Goal: Task Accomplishment & Management: Manage account settings

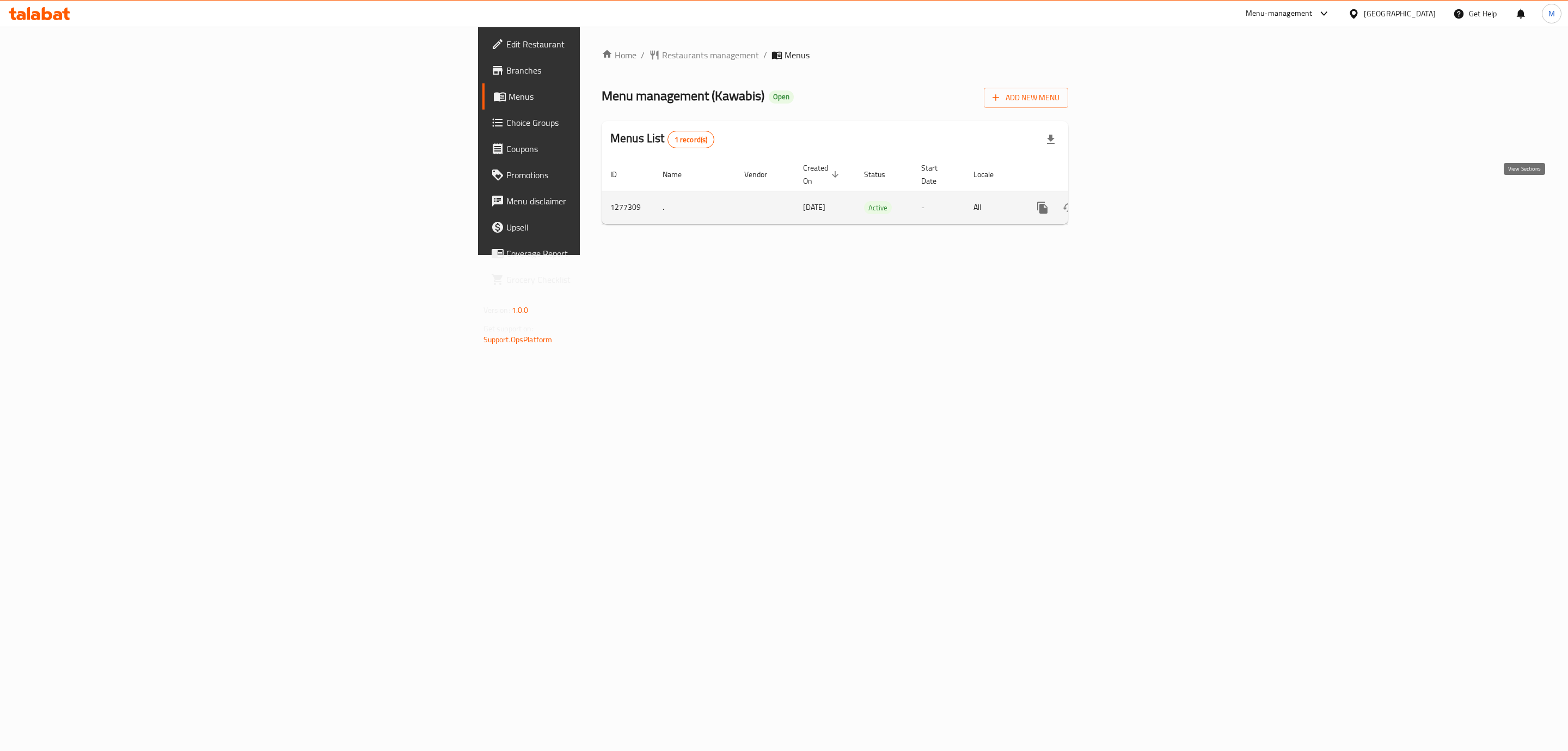
click at [1127, 201] on icon "enhanced table" at bounding box center [1121, 207] width 13 height 13
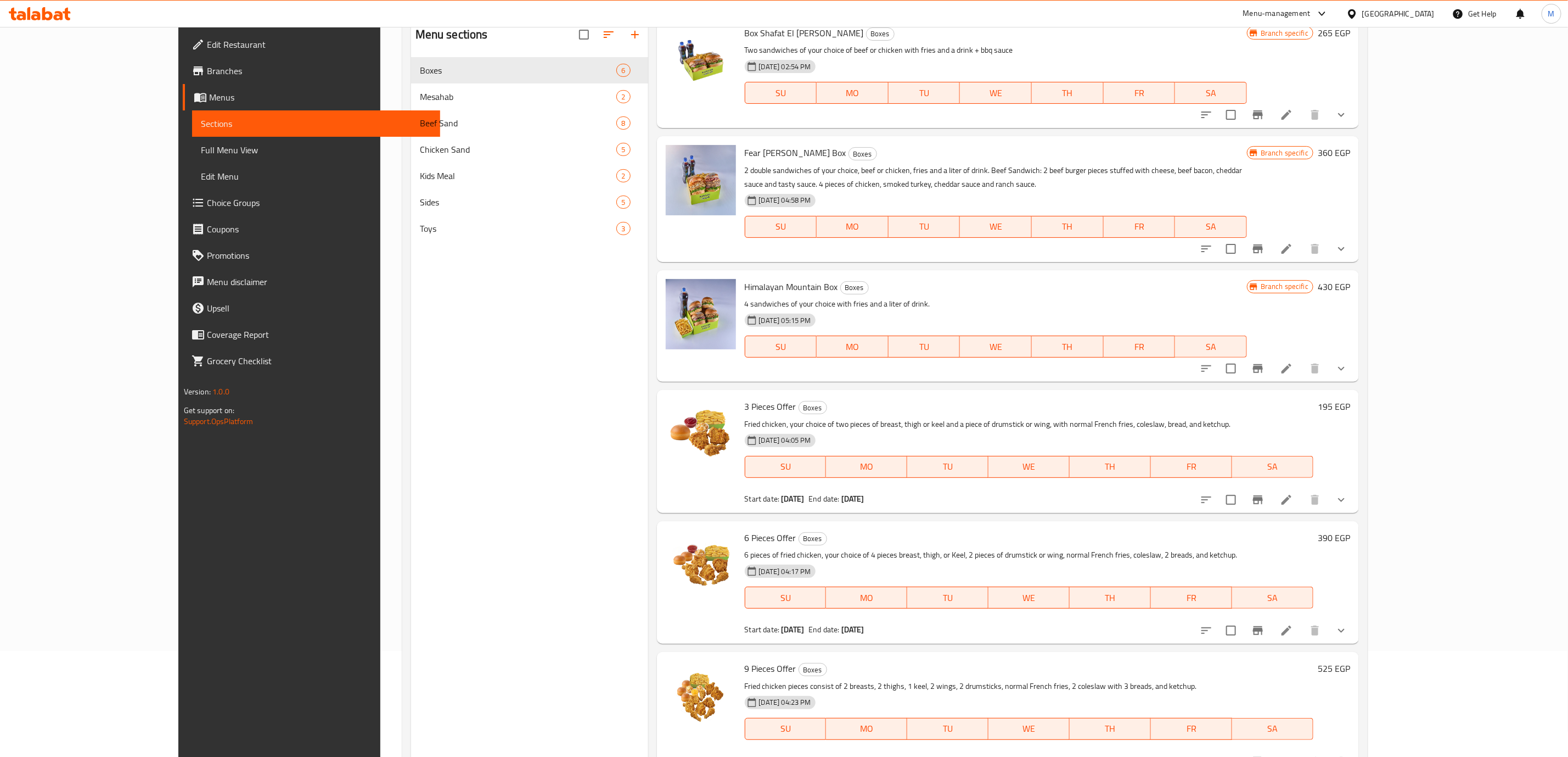
scroll to position [112, 0]
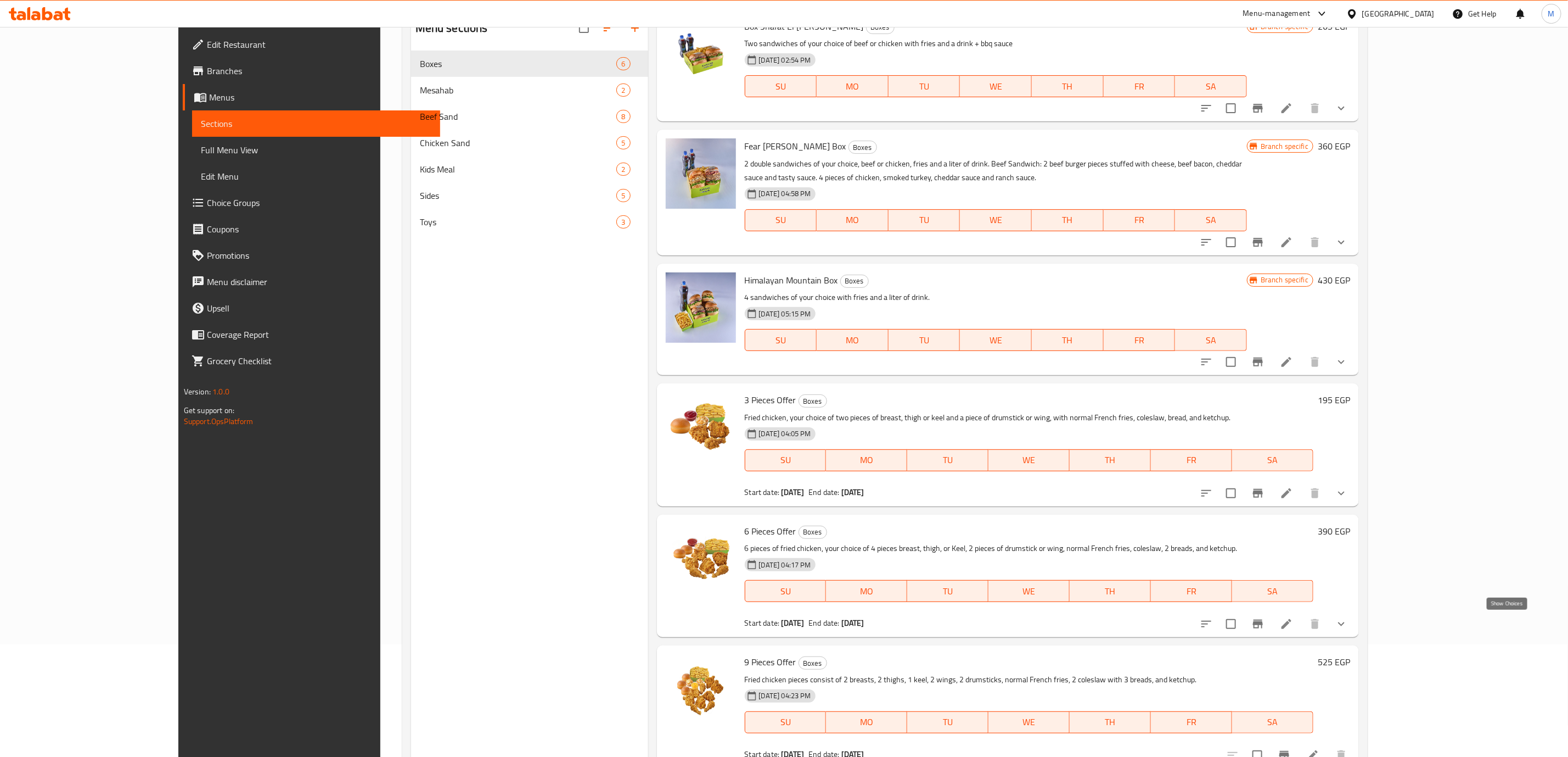
click at [1348, 628] on icon "show more" at bounding box center [1341, 623] width 13 height 13
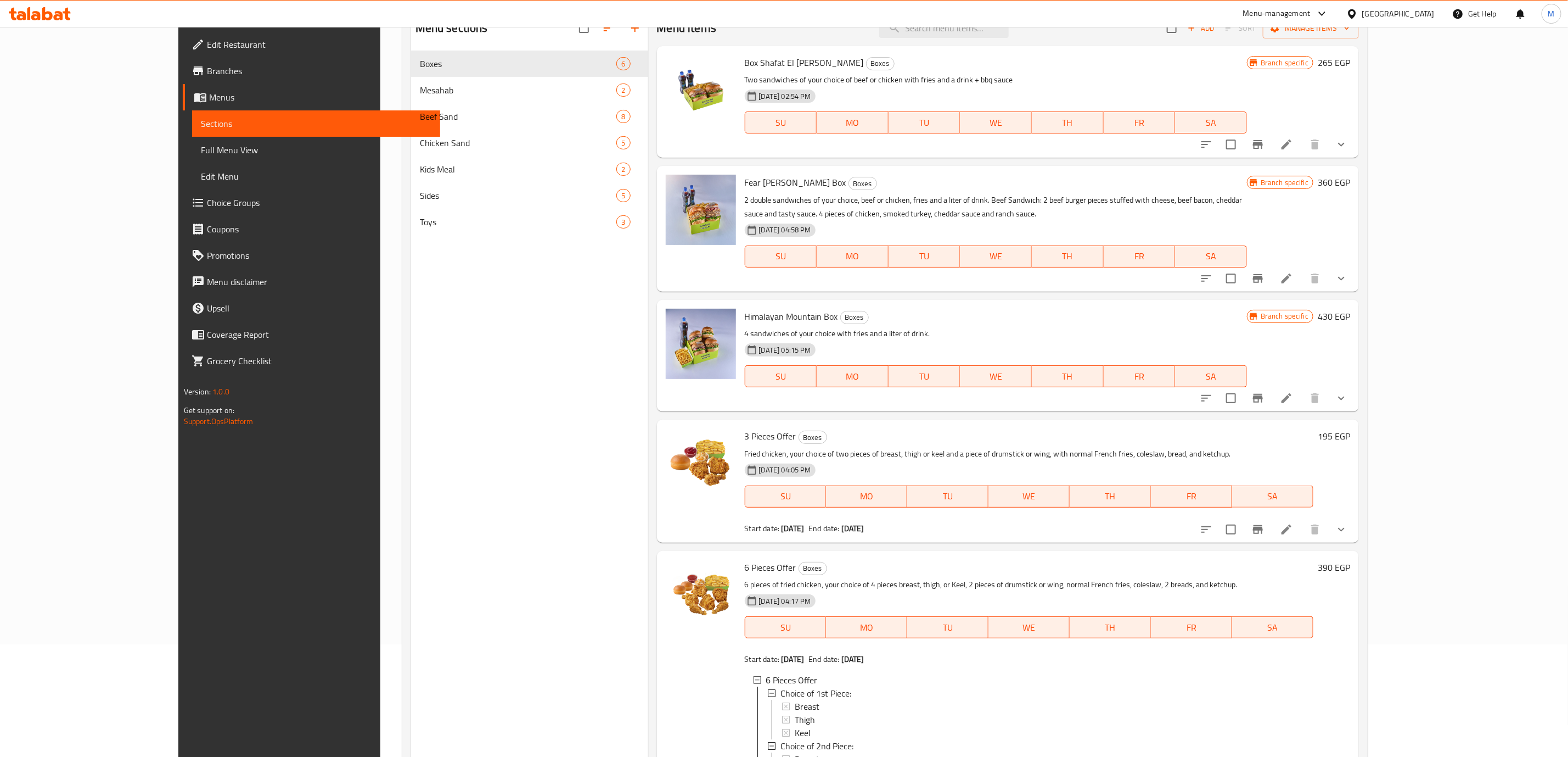
scroll to position [0, 0]
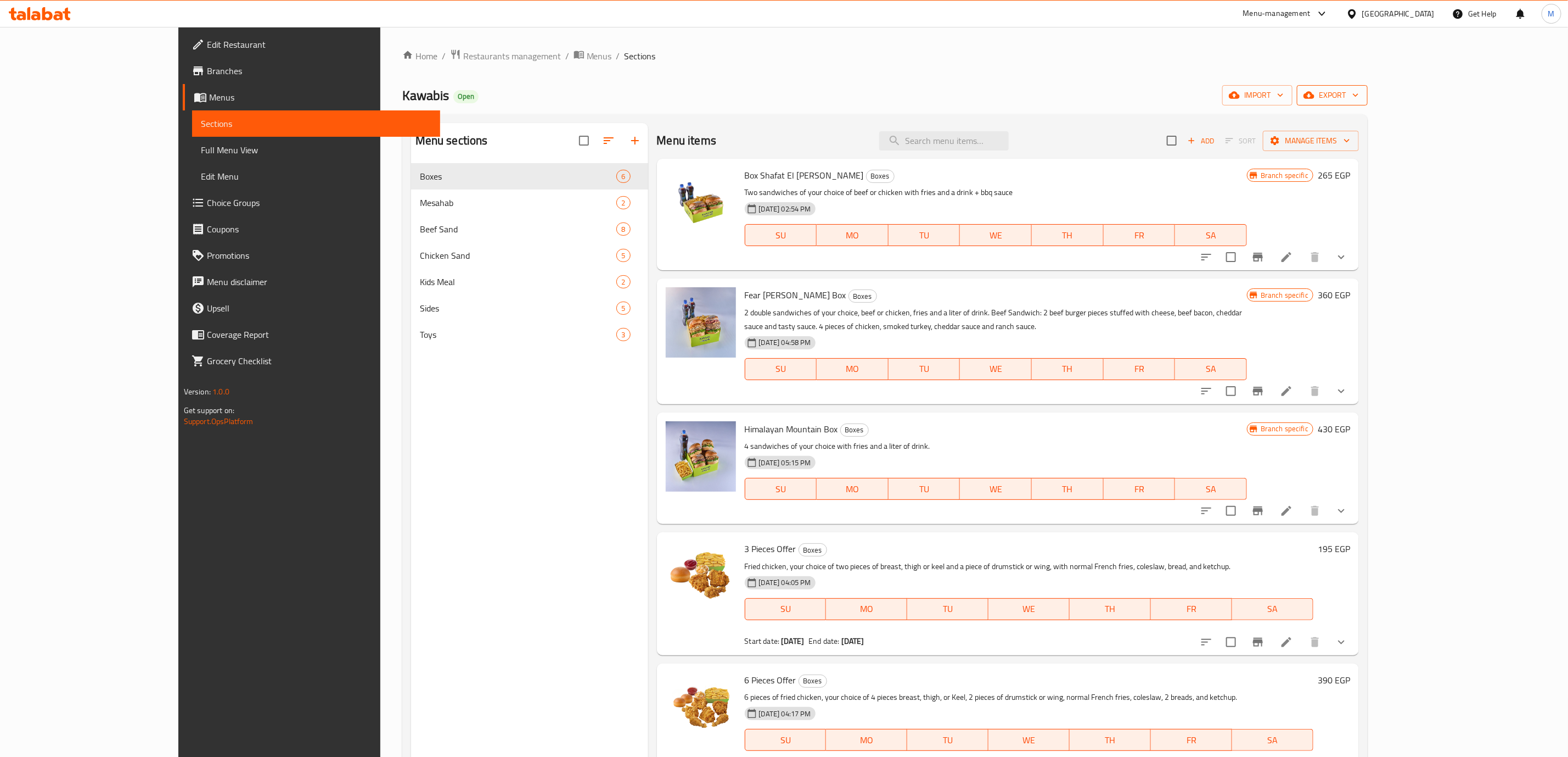
click at [1359, 96] on span "export" at bounding box center [1332, 95] width 53 height 14
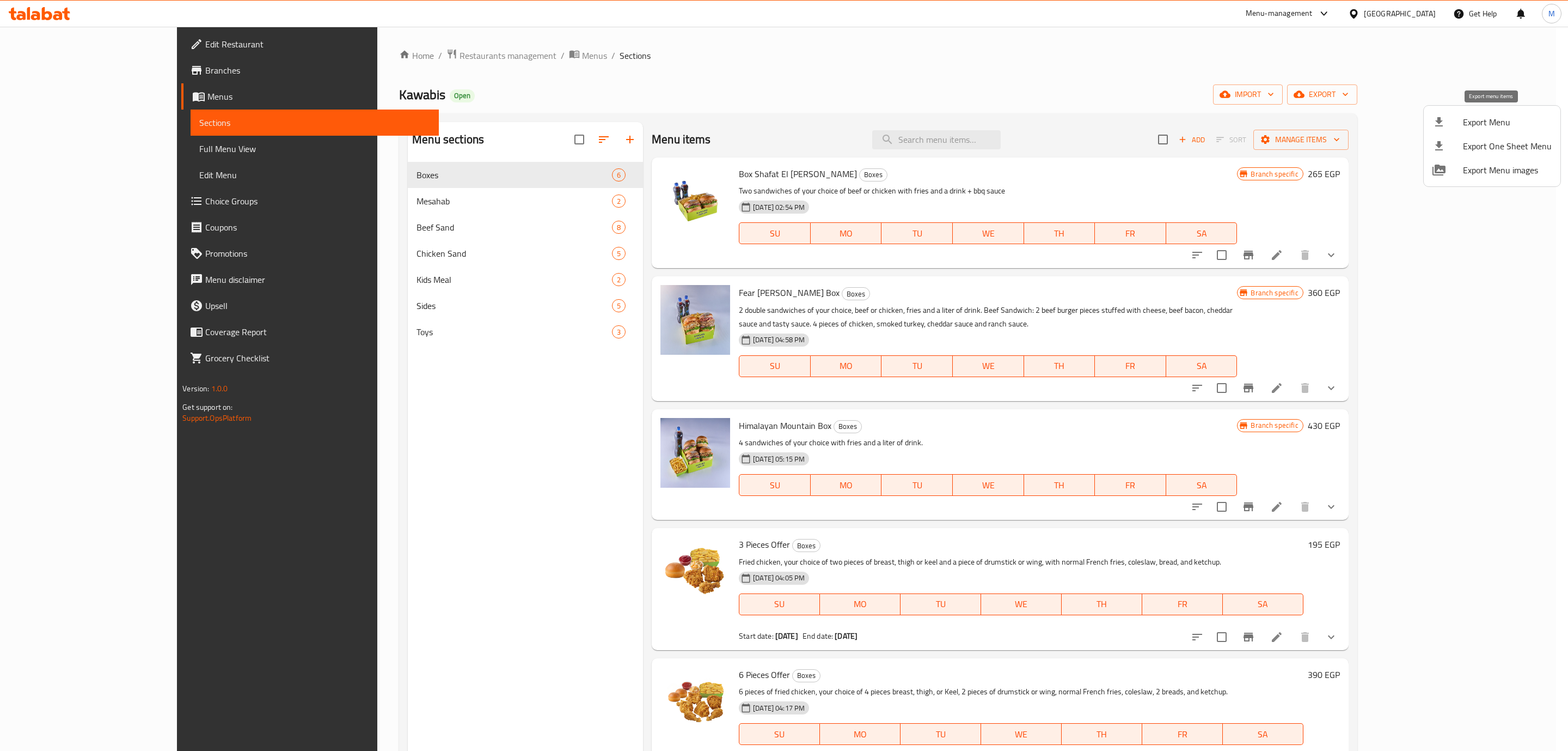
click at [1495, 120] on span "Export Menu" at bounding box center [1507, 122] width 89 height 13
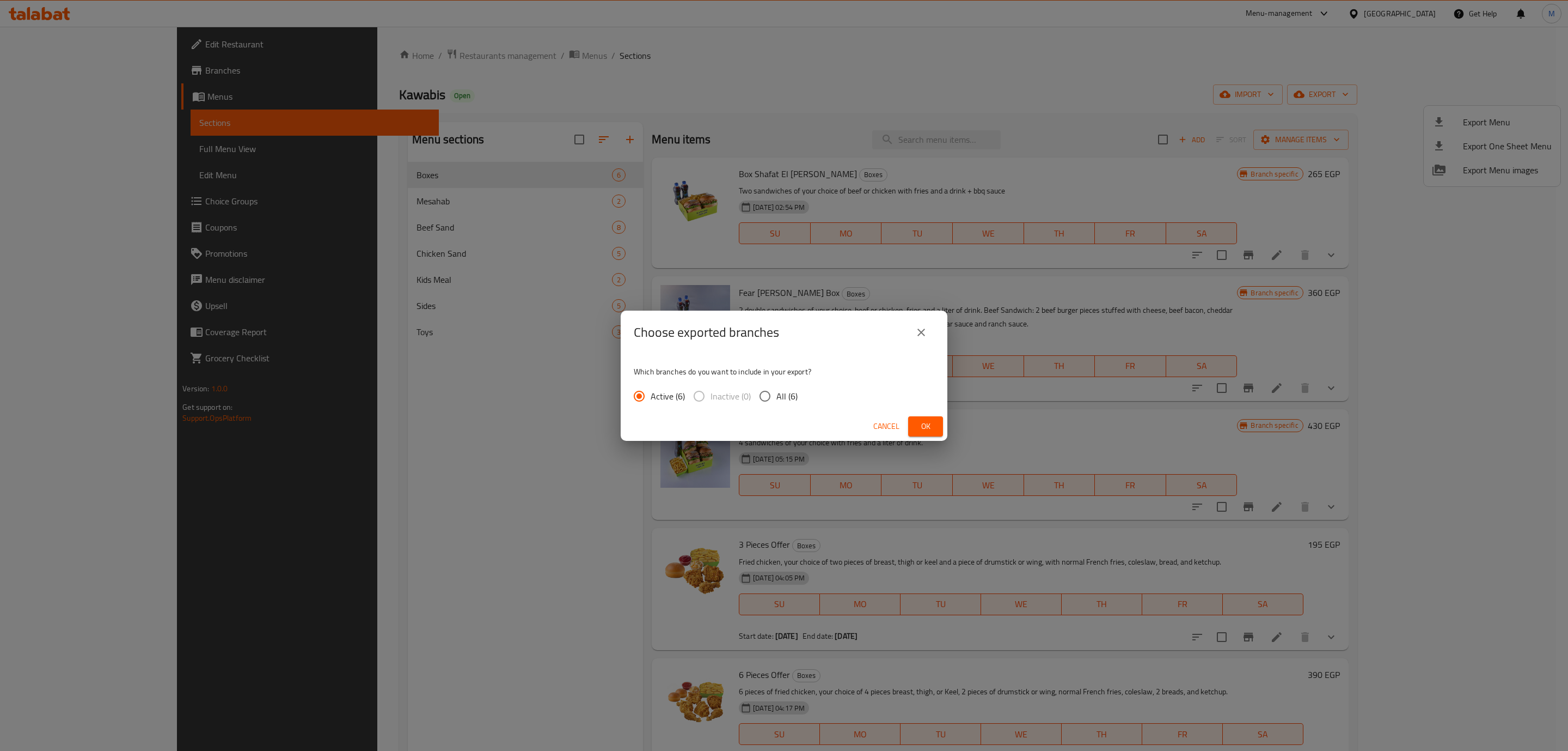
click at [920, 432] on span "Ok" at bounding box center [925, 426] width 18 height 13
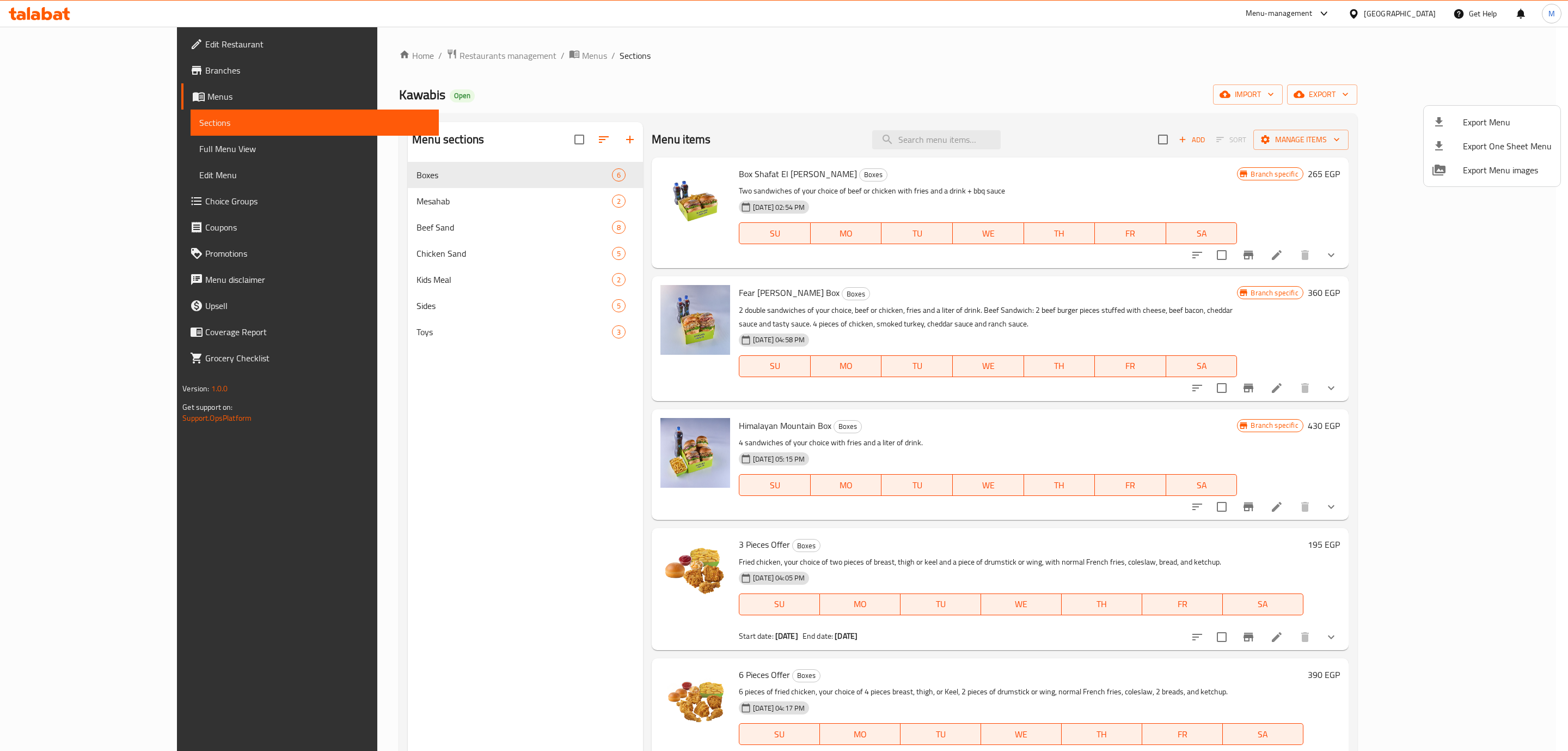
click at [1188, 269] on div at bounding box center [784, 375] width 1568 height 751
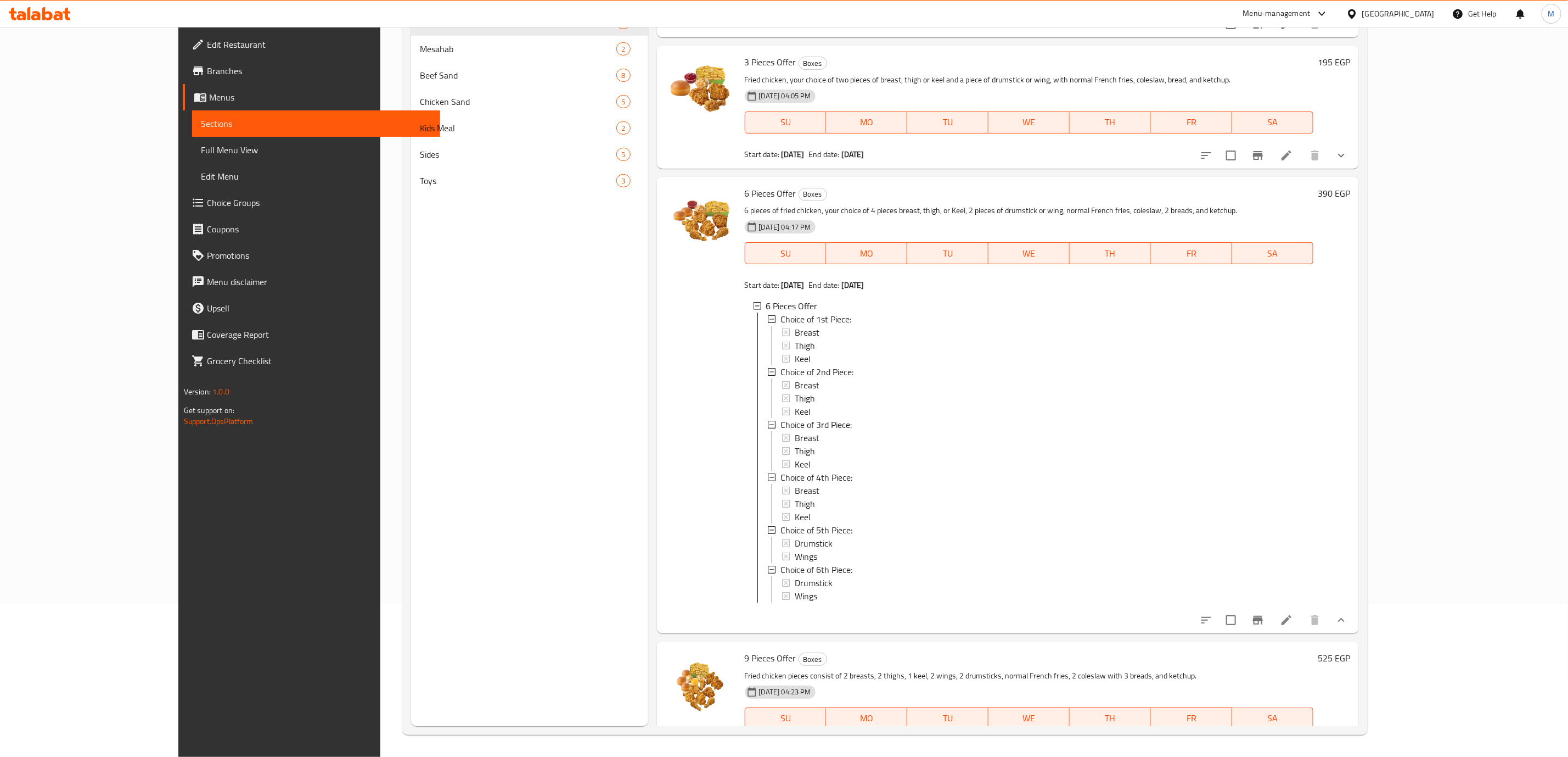
scroll to position [382, 0]
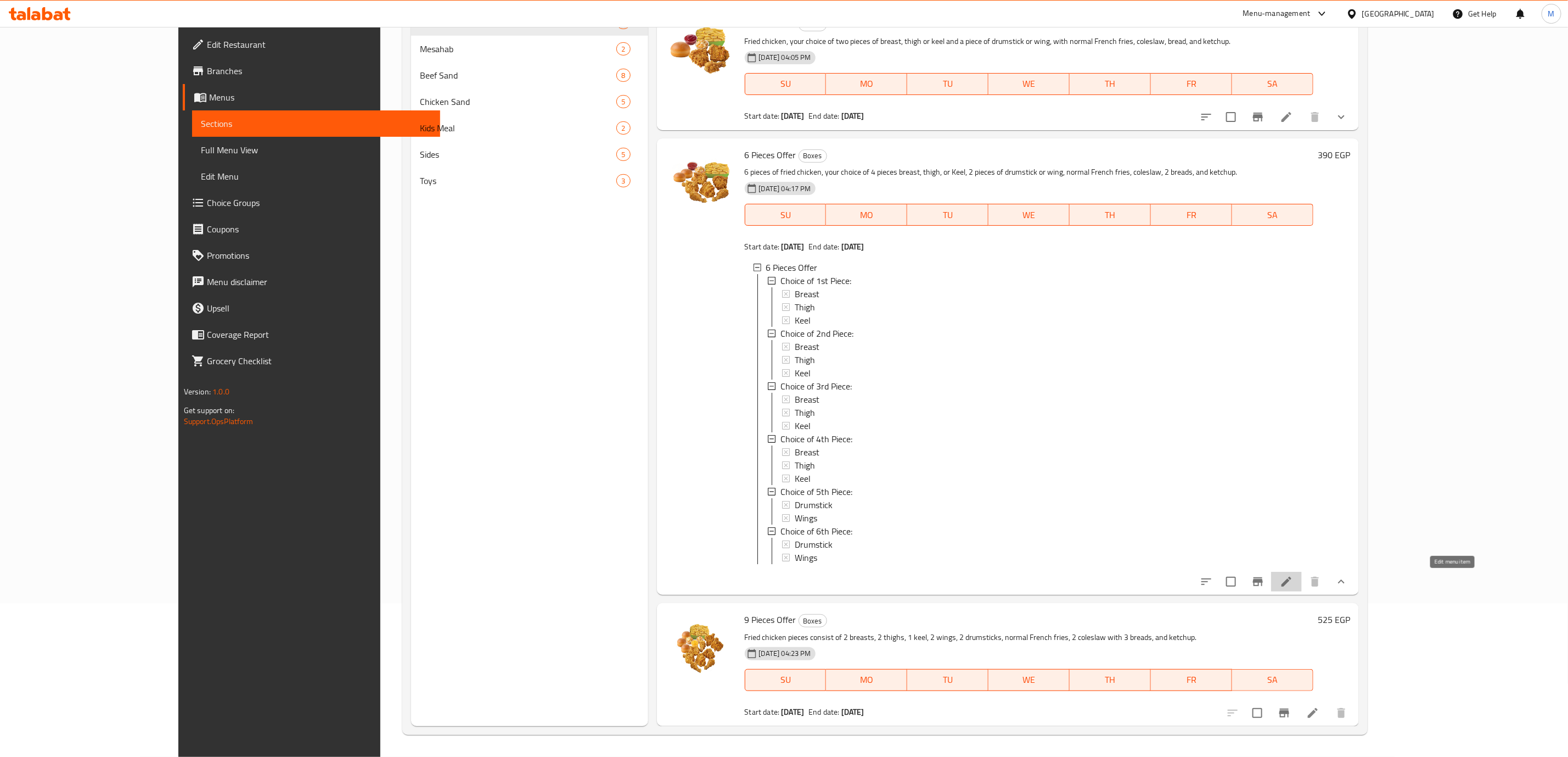
click at [1292, 582] on icon at bounding box center [1287, 581] width 10 height 10
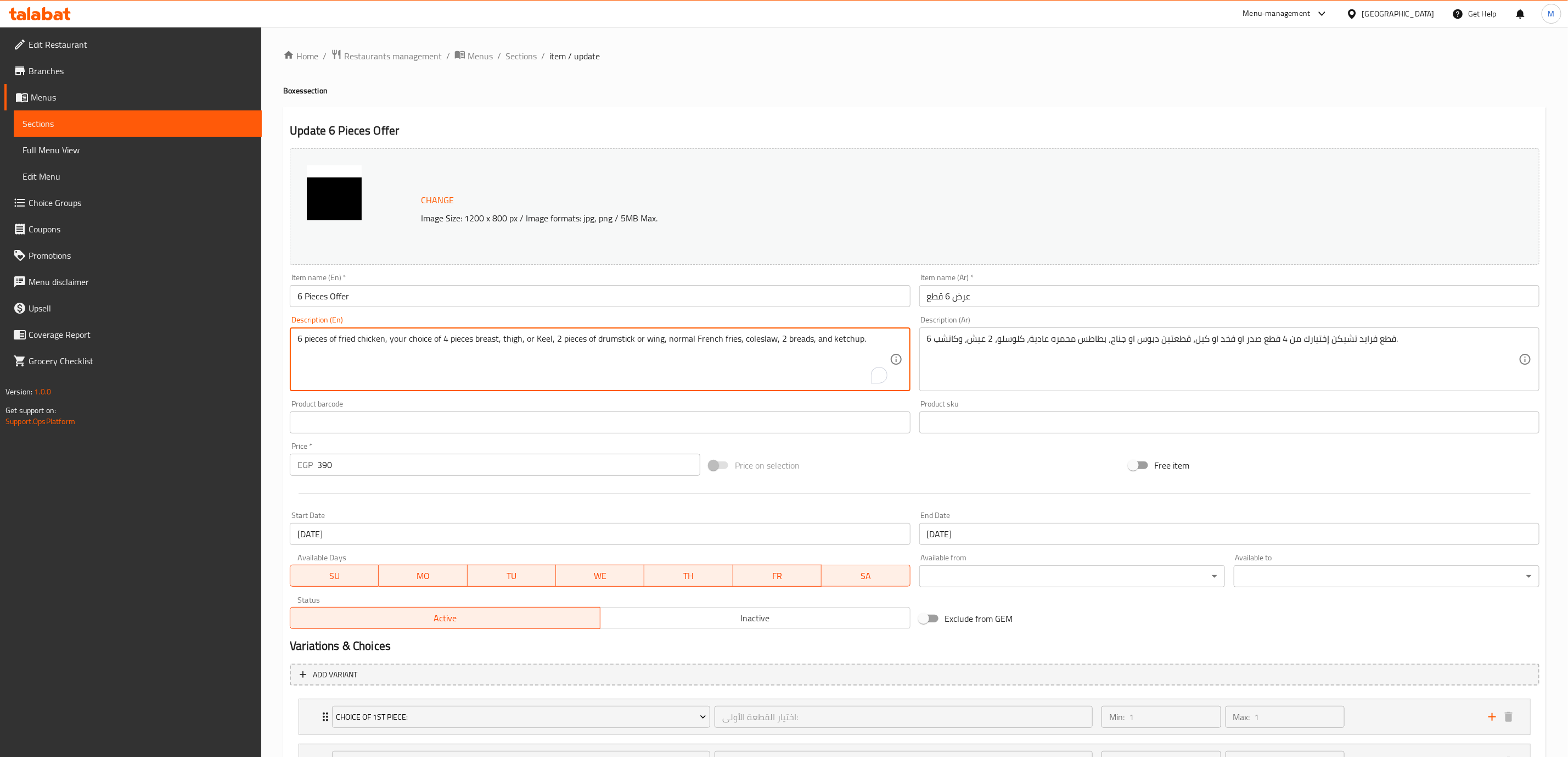
paste textarea "2 breasts, 2 thighs, 1 drumstick, 1 wing, French fries, coleslaw, ketchup and 2…"
type textarea "2 breasts, 2 thighs, 1 drumstick, 1 wing, French fries, coleslaw, ketchup and 2…"
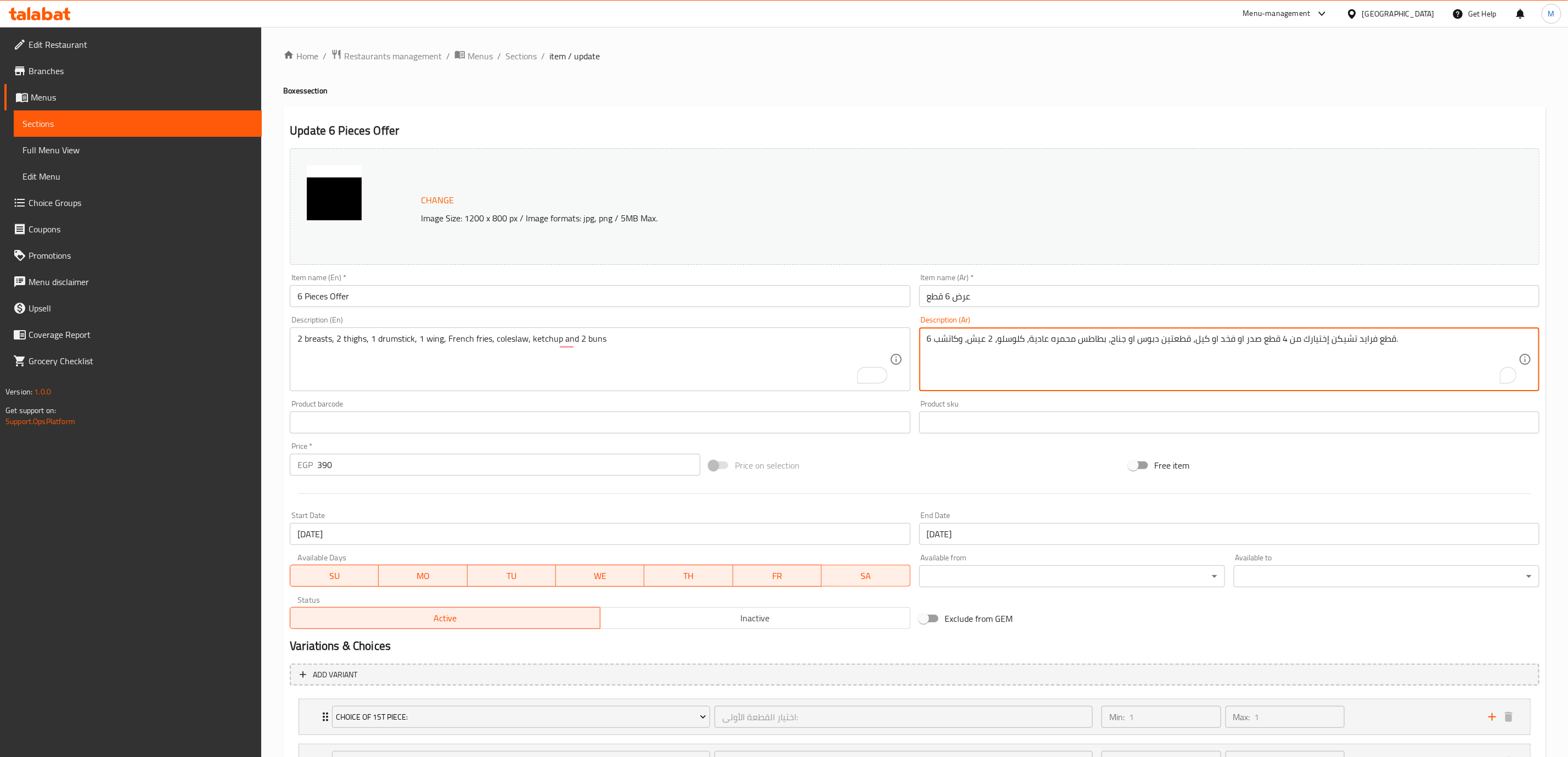
paste textarea "2 صدر، 2 فخذ، 1 دبوس، 1 جناح، بطاطس محمرة، سلطة كولسلو، كاتشب و 2 خبز"
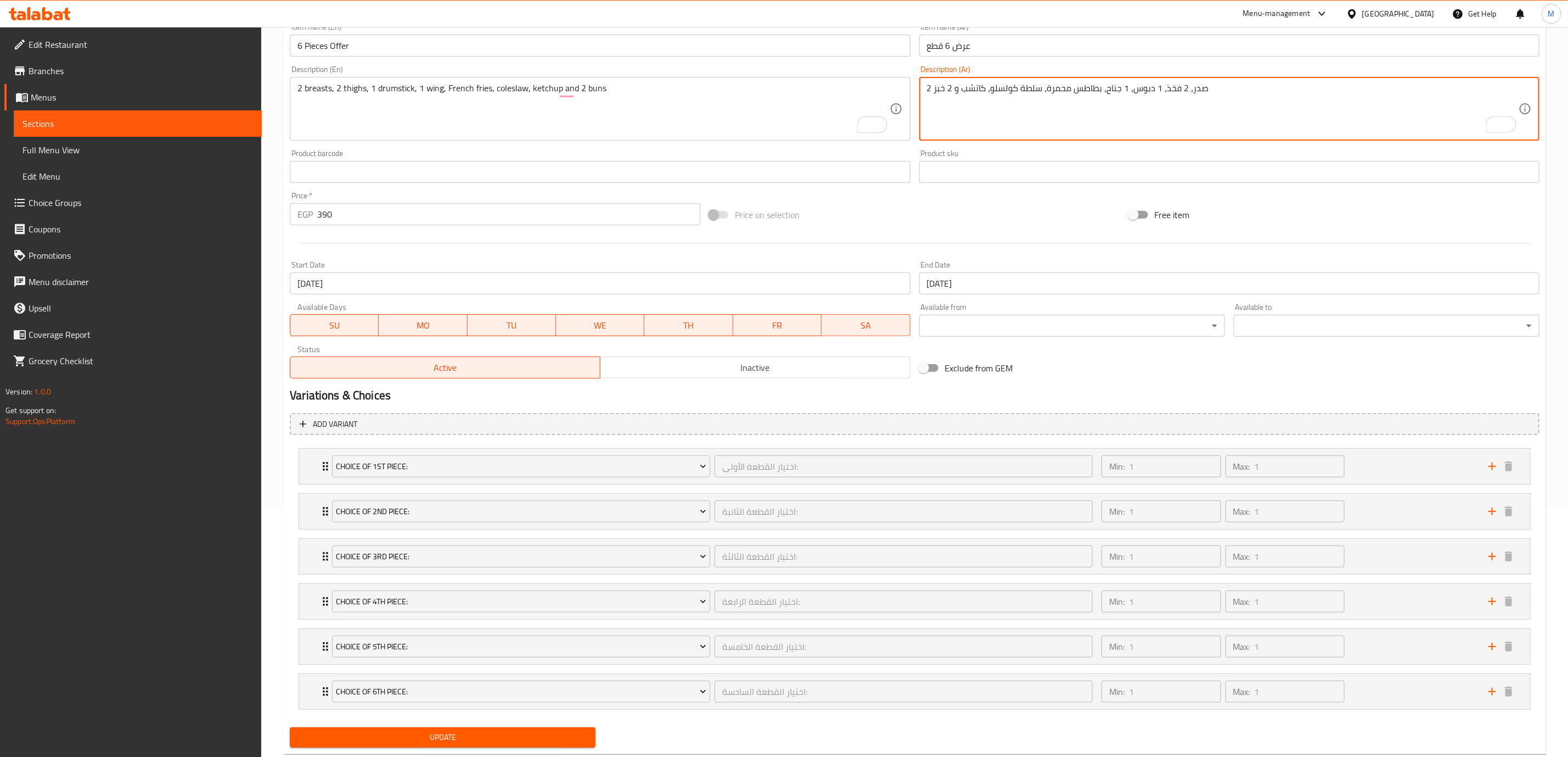
scroll to position [284, 0]
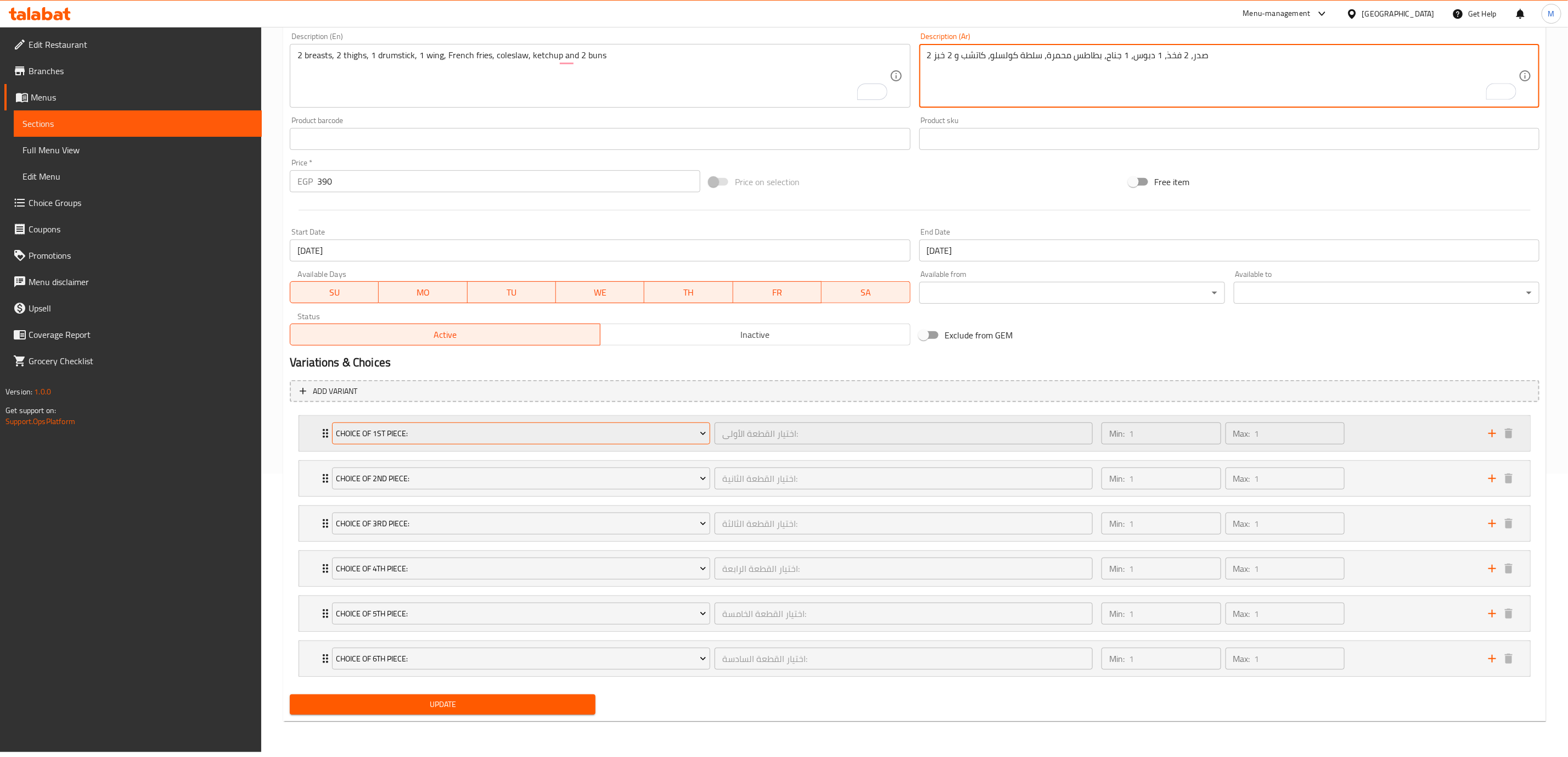
type textarea "2 صدر، 2 فخذ، 1 دبوس، 1 جناح، بطاطس محمرة، سلطة كولسلو، كاتشب و 2 خبز"
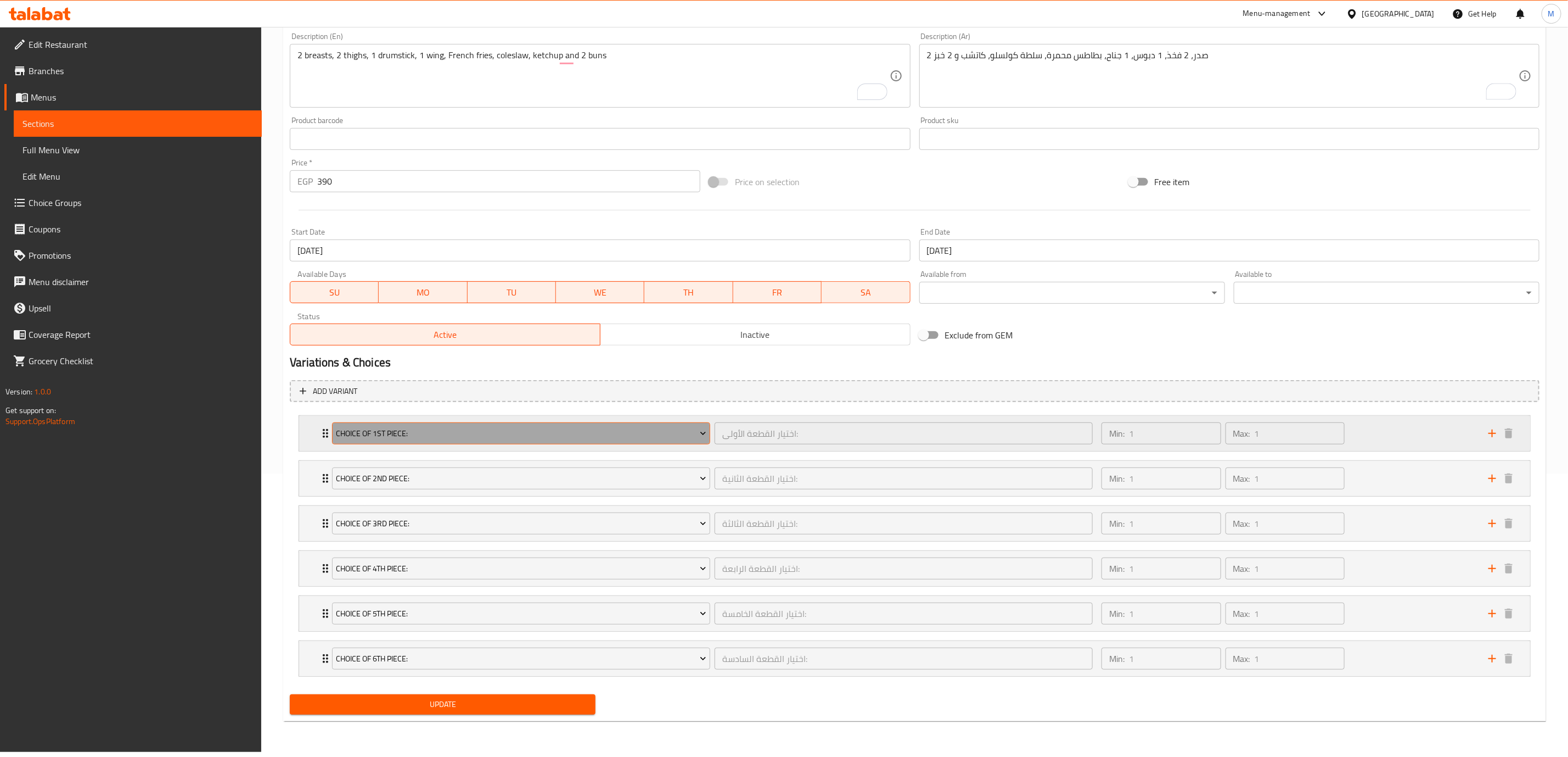
click at [495, 438] on span "Choice of 1st Piece:" at bounding box center [521, 433] width 370 height 14
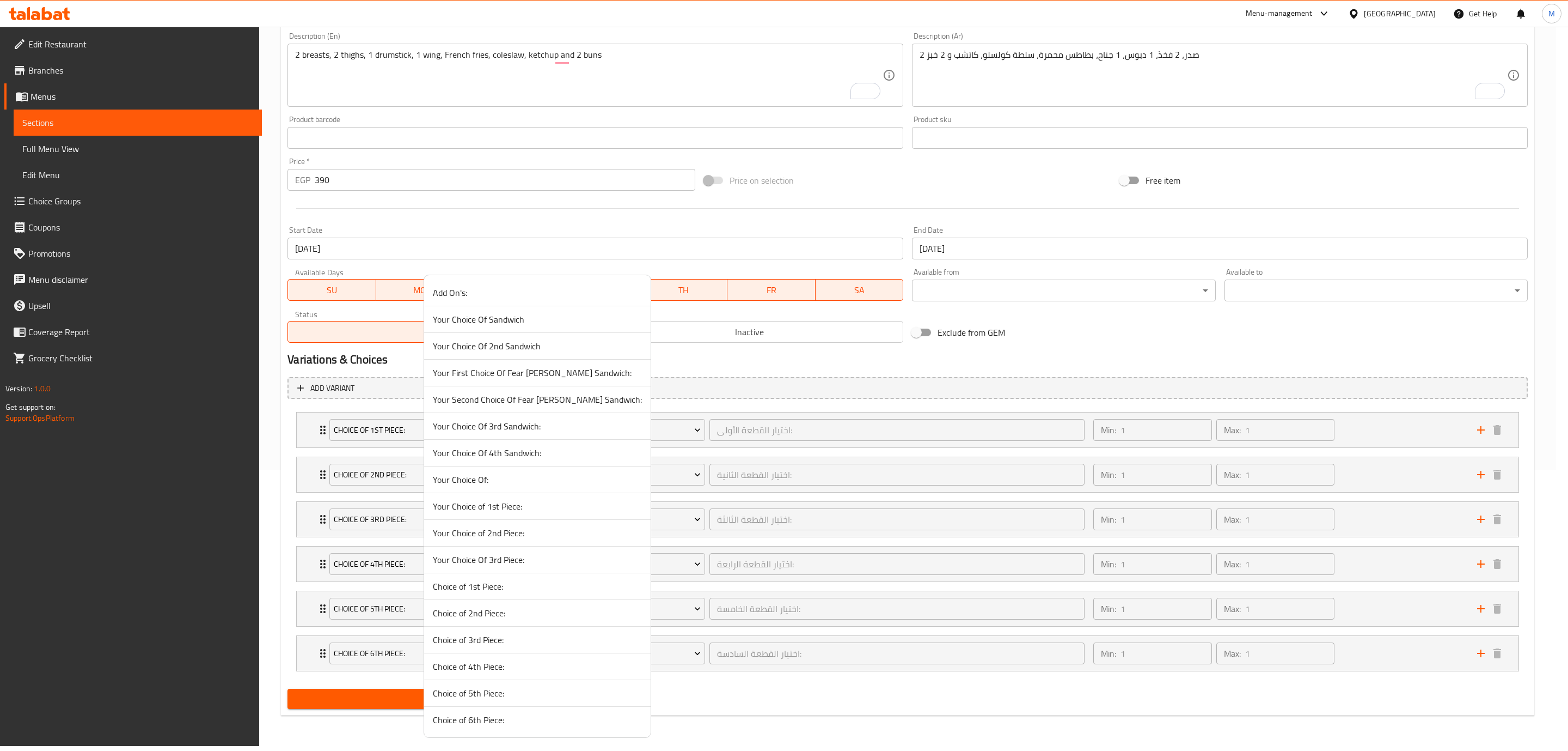
click at [487, 431] on span "Your Choice Of 3rd Sandwich:" at bounding box center [537, 426] width 209 height 13
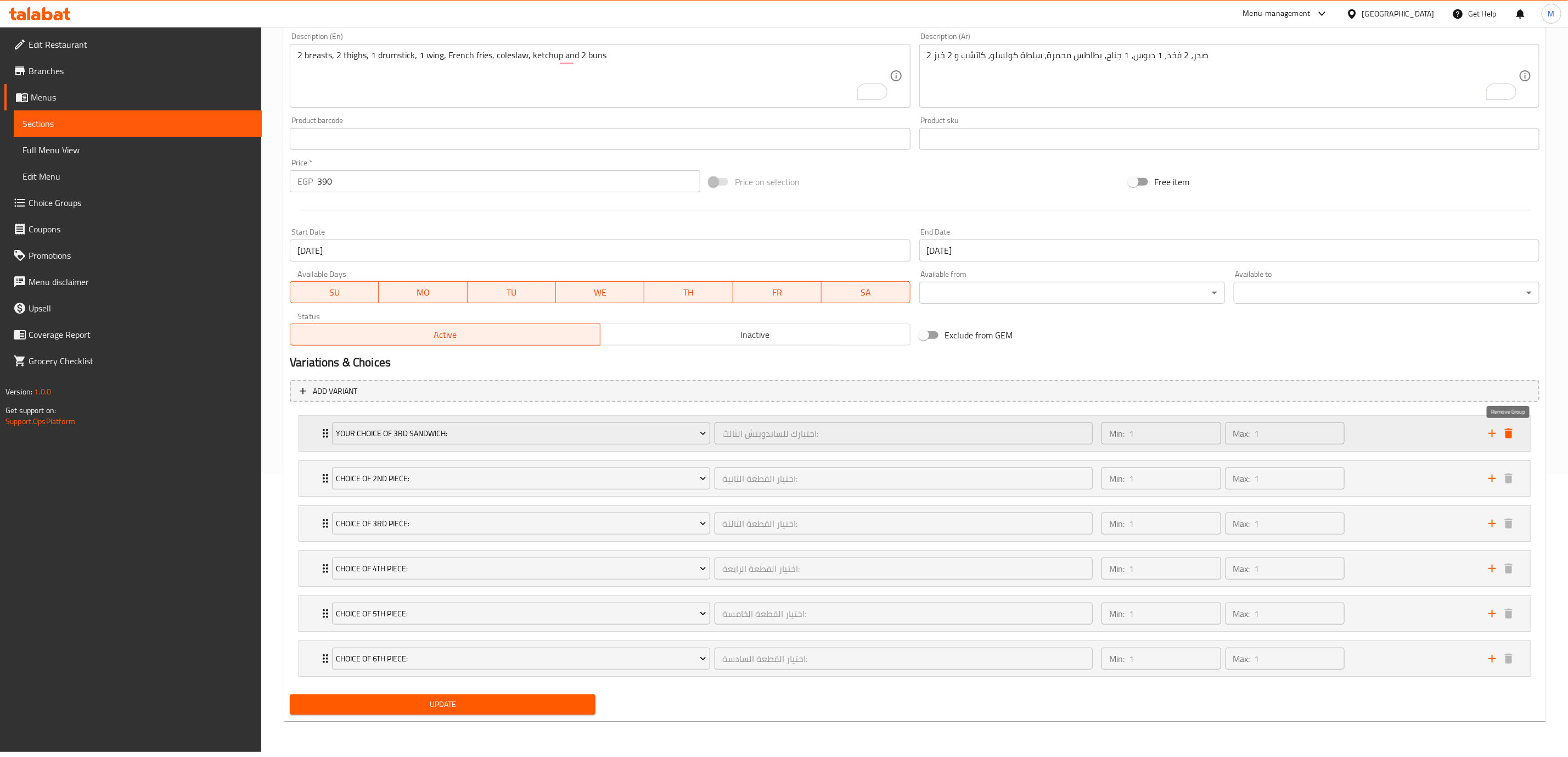
click at [1510, 432] on icon "delete" at bounding box center [1509, 433] width 8 height 10
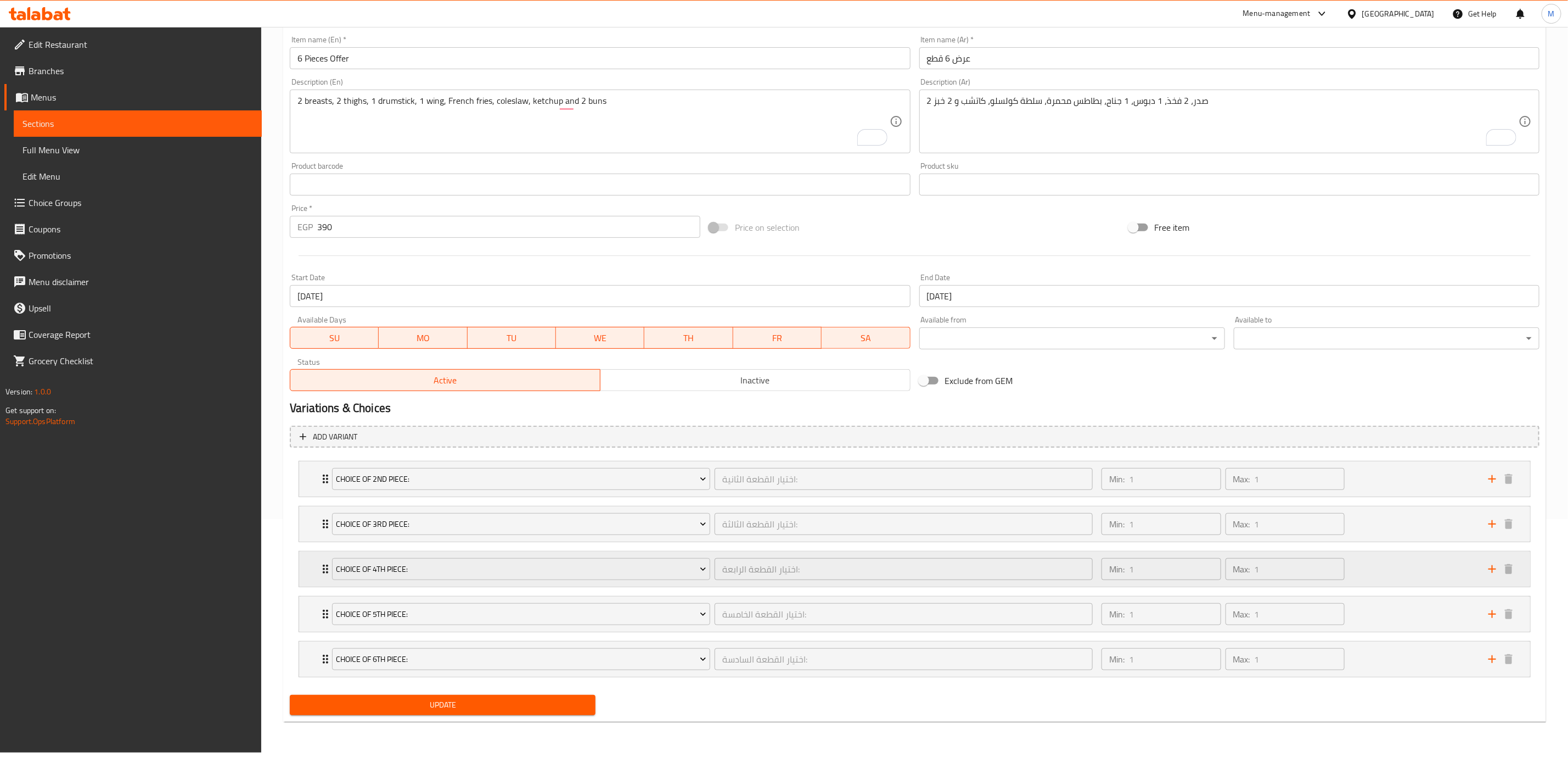
scroll to position [238, 0]
click at [389, 478] on span "Choice of 2nd Piece:" at bounding box center [521, 479] width 370 height 14
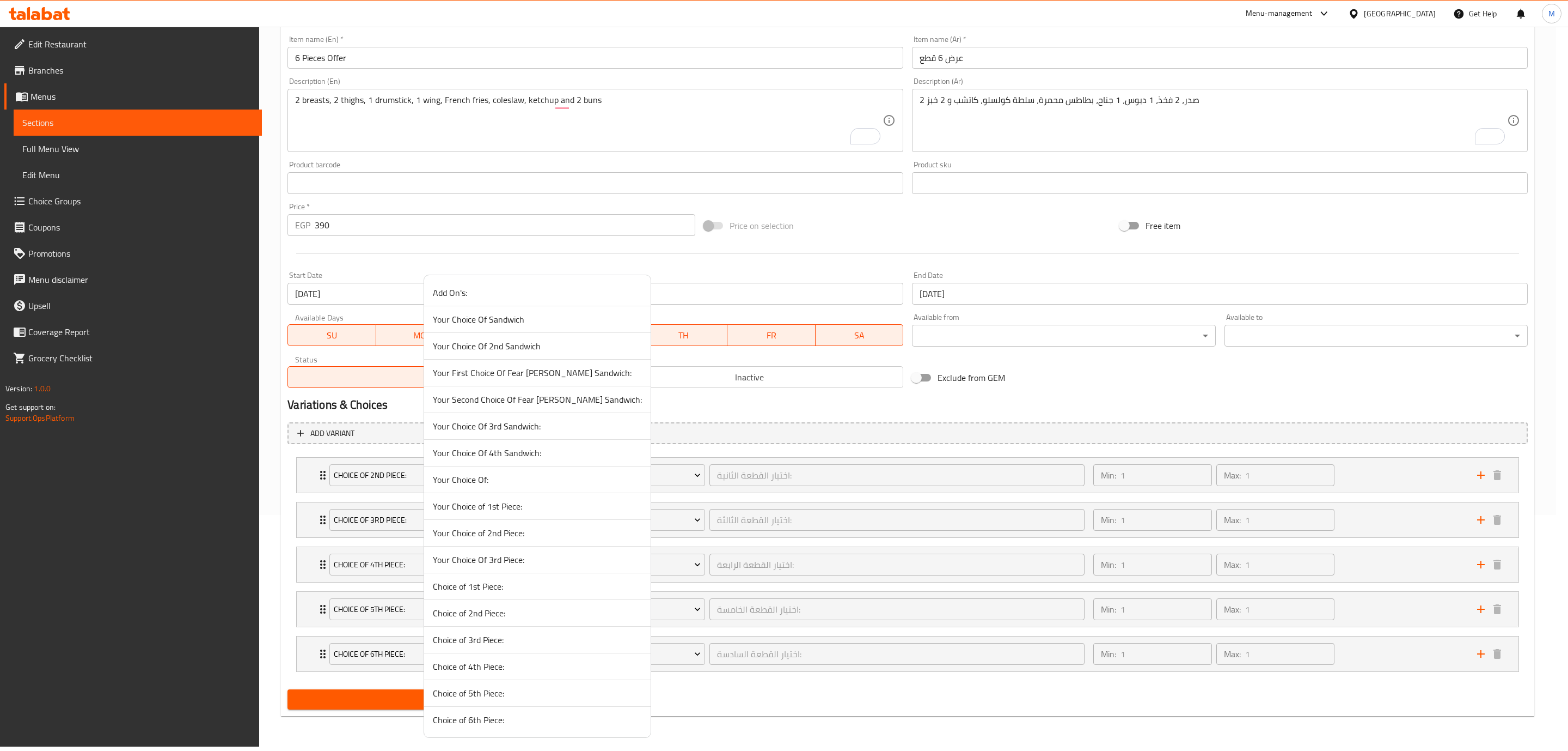
click at [457, 474] on span "Your Choice Of:" at bounding box center [537, 479] width 209 height 13
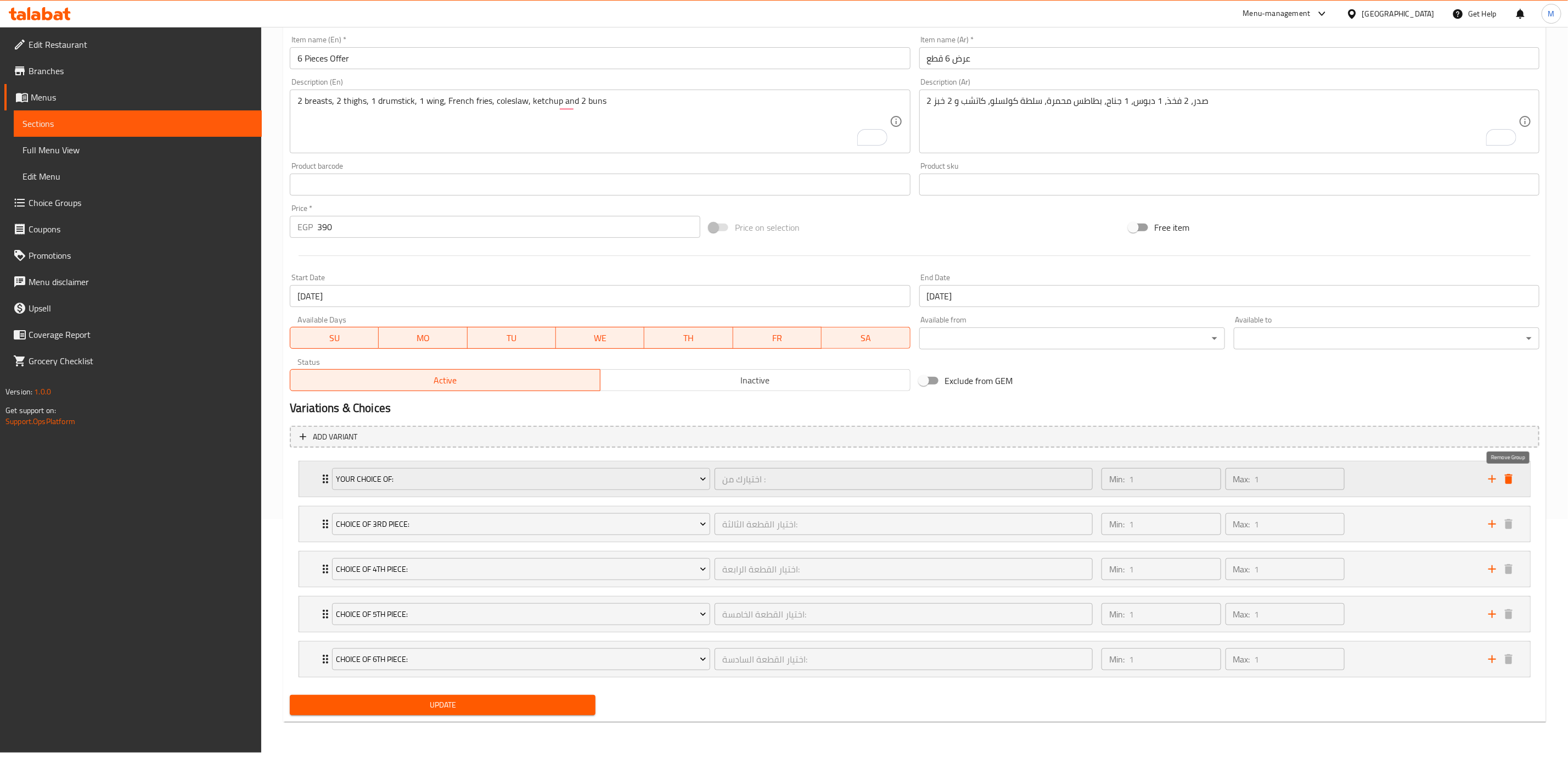
click at [1512, 481] on icon "delete" at bounding box center [1509, 479] width 8 height 10
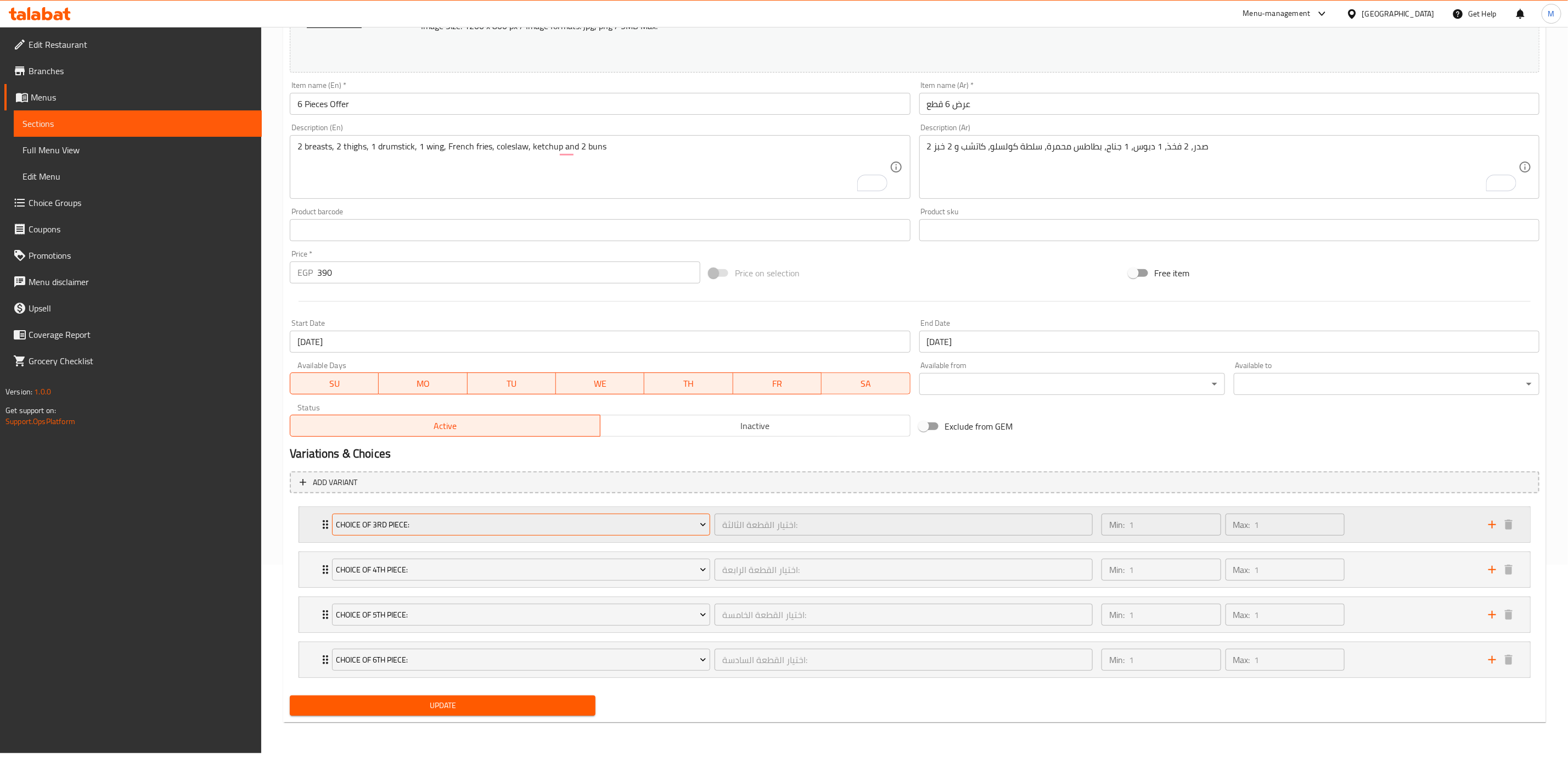
scroll to position [192, 0]
click at [486, 521] on span "Choice of 3rd Piece:" at bounding box center [521, 525] width 370 height 14
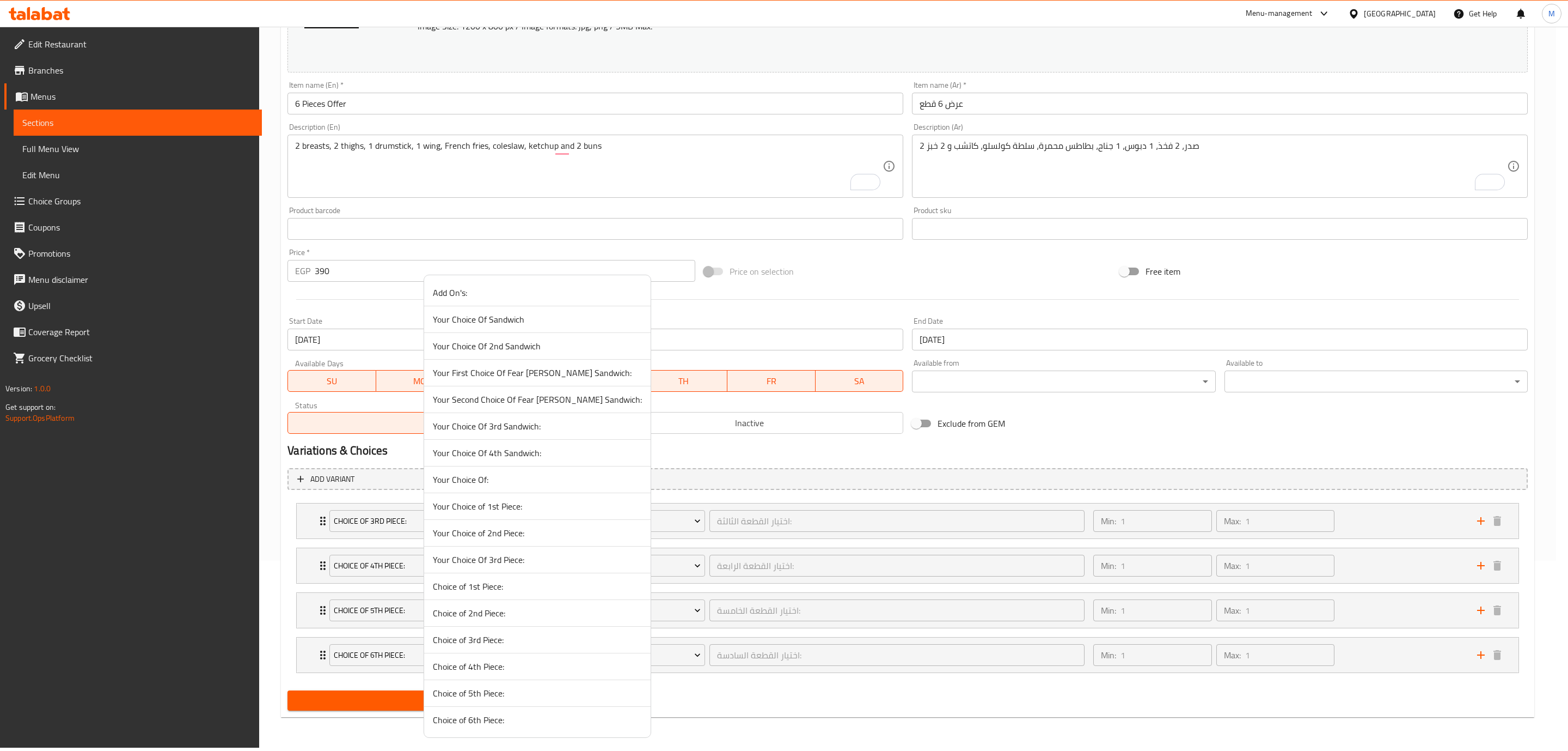
click at [529, 440] on li "Your Choice Of 3rd Sandwich:" at bounding box center [537, 426] width 226 height 27
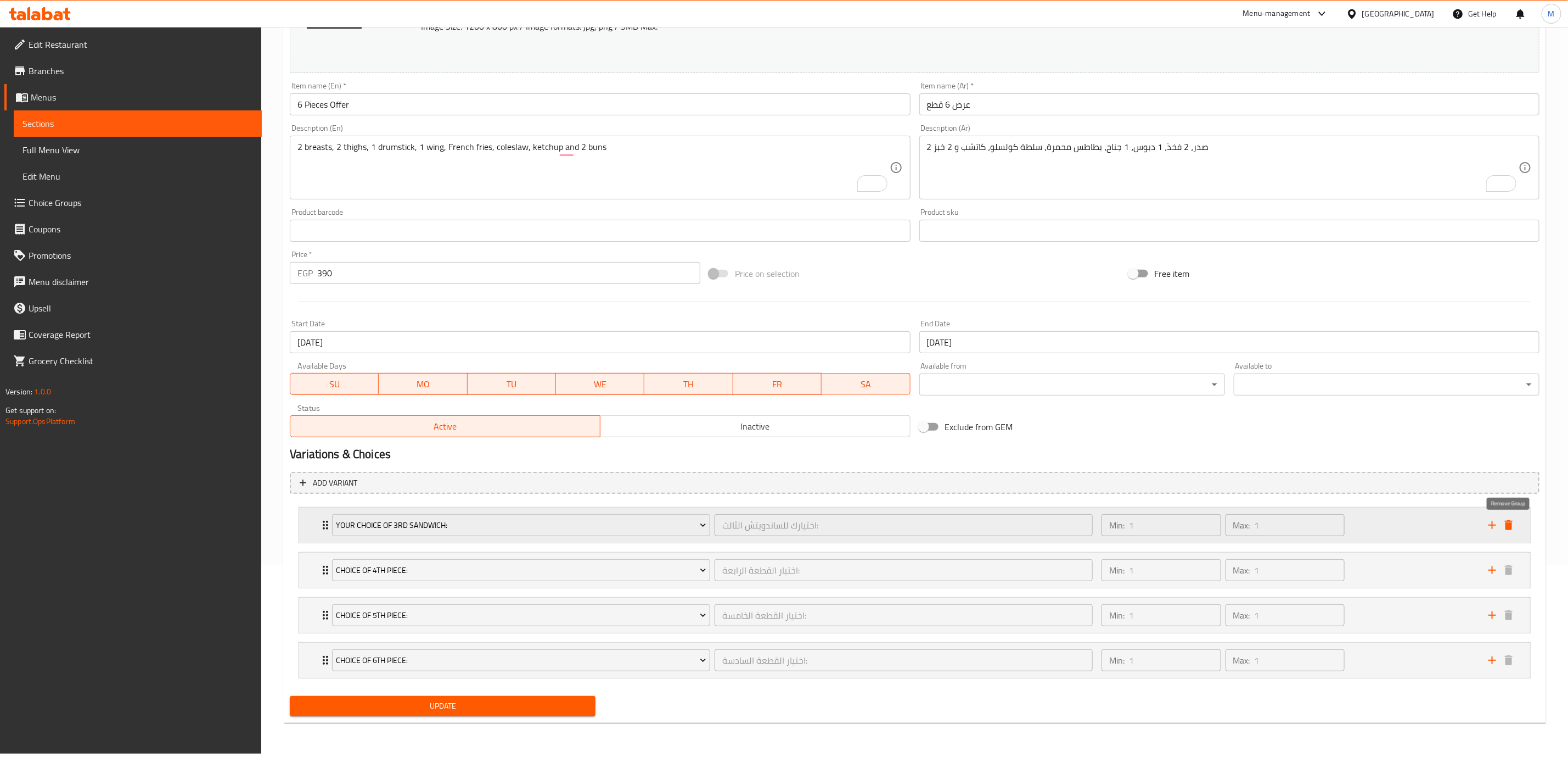
click at [1511, 529] on icon "delete" at bounding box center [1509, 525] width 8 height 10
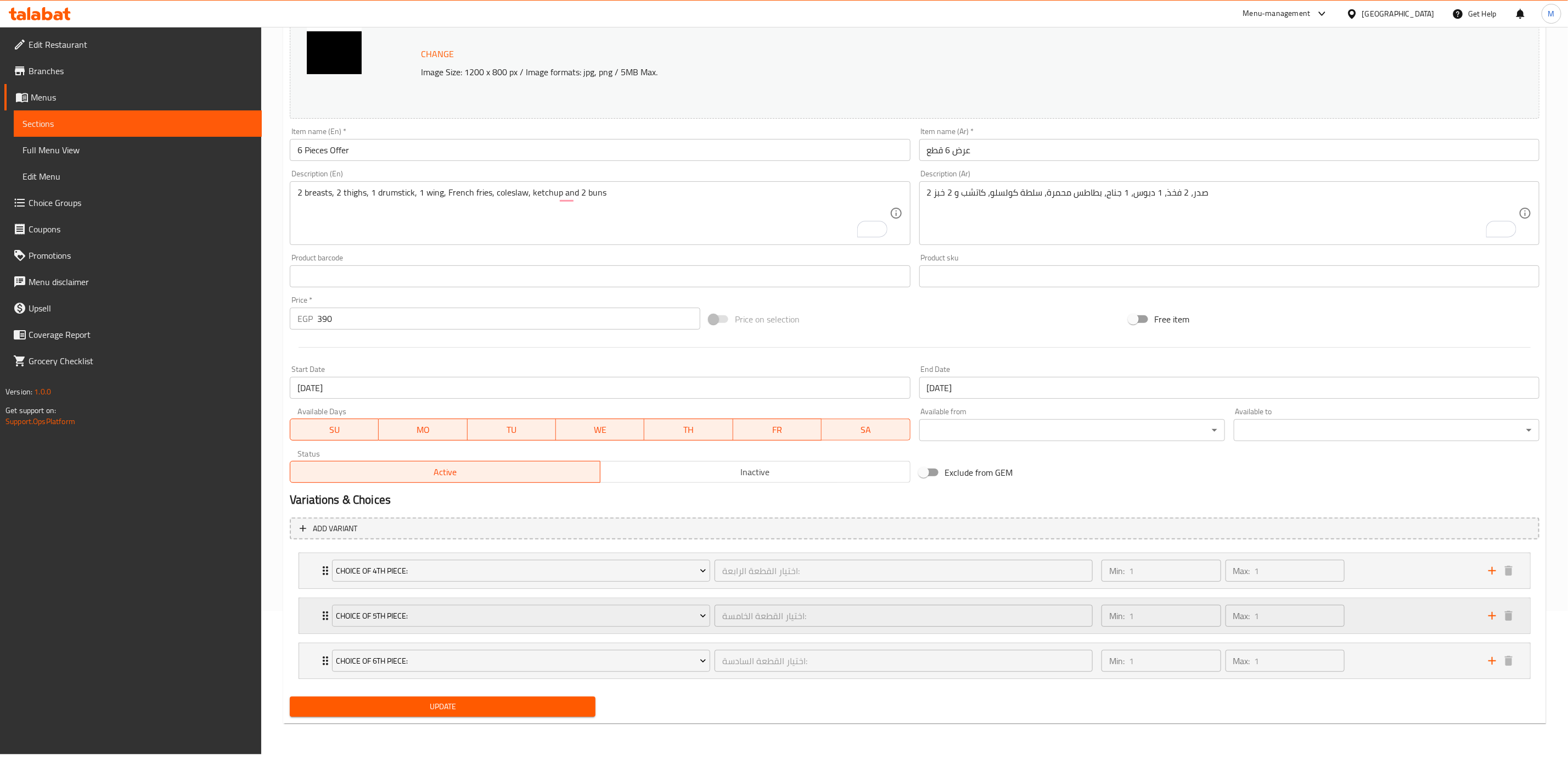
scroll to position [146, 0]
click at [465, 575] on span "Choice of 4th Piece:" at bounding box center [521, 571] width 370 height 14
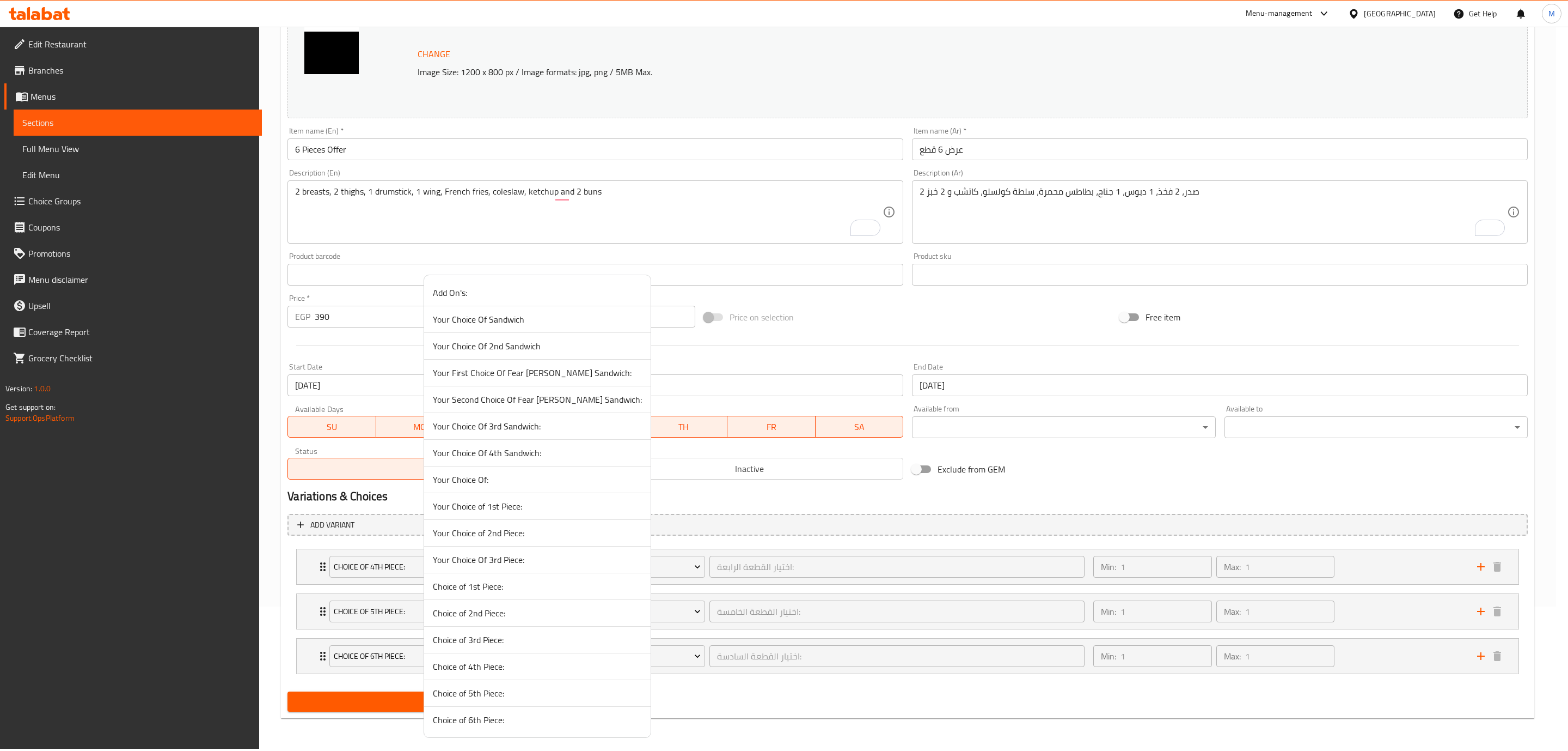
click at [539, 474] on span "Your Choice Of:" at bounding box center [537, 479] width 209 height 13
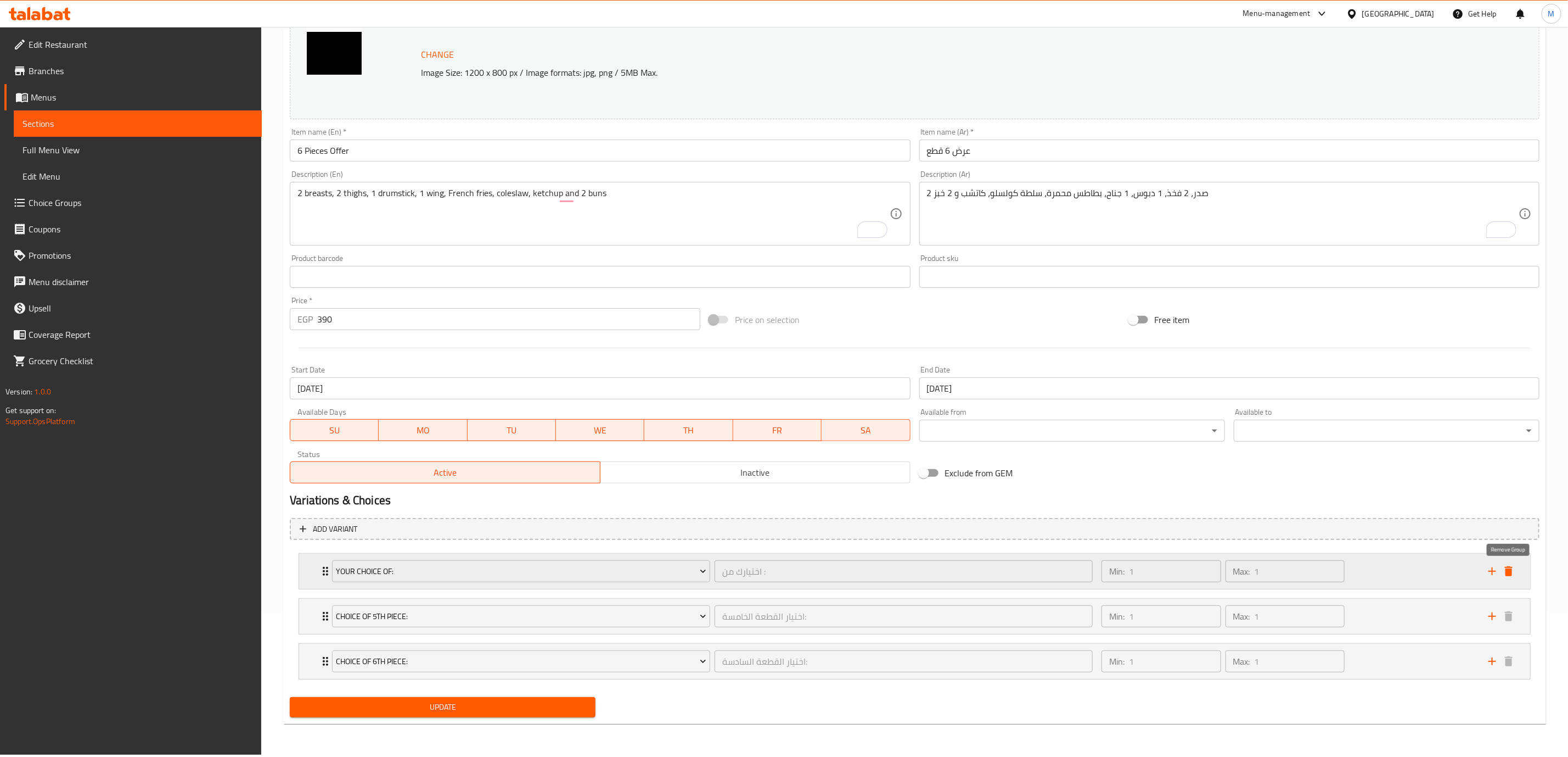
click at [1516, 573] on button "delete" at bounding box center [1508, 571] width 17 height 17
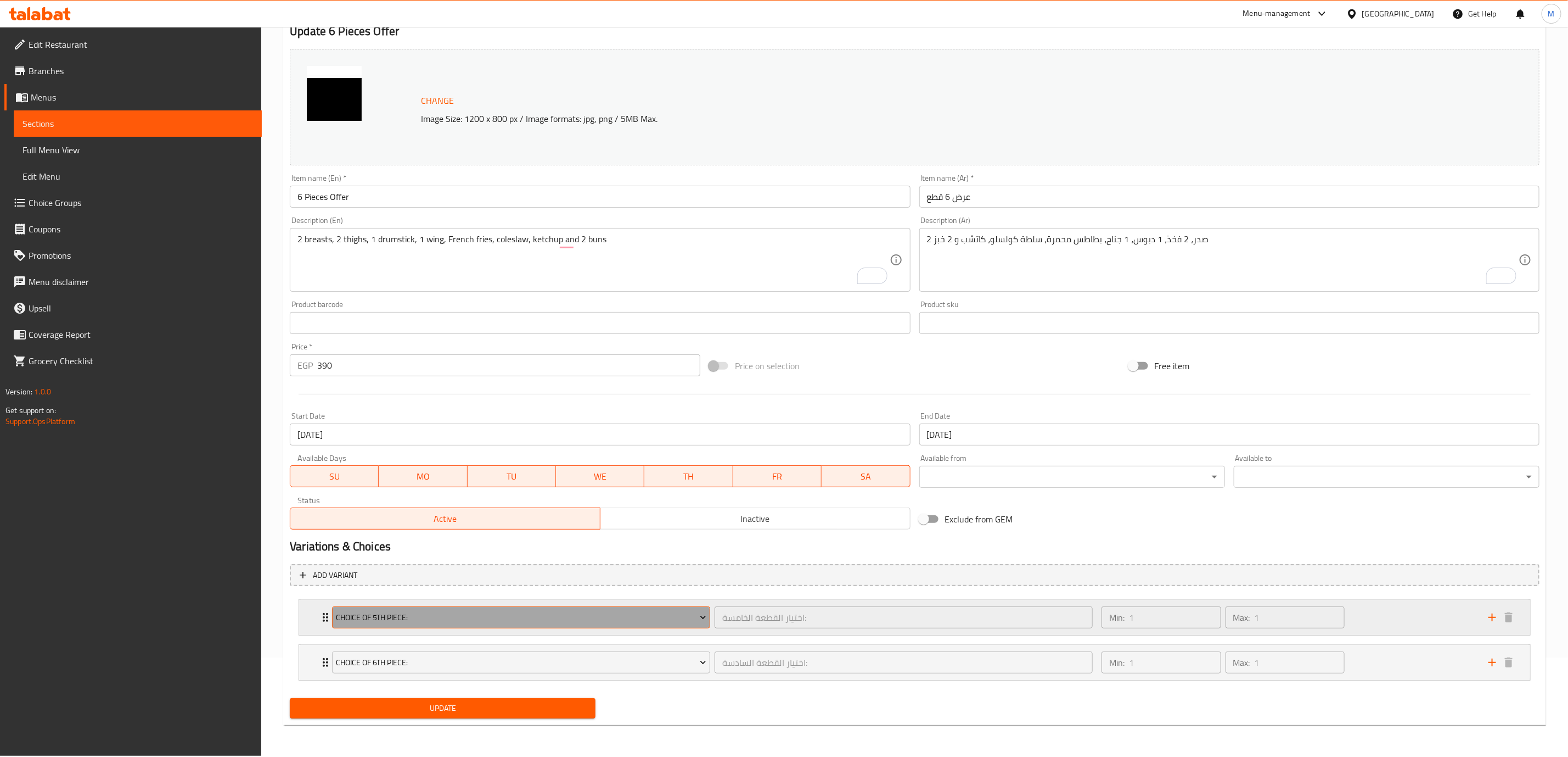
click at [463, 624] on button "Choice of 5th Piece:" at bounding box center [521, 617] width 378 height 22
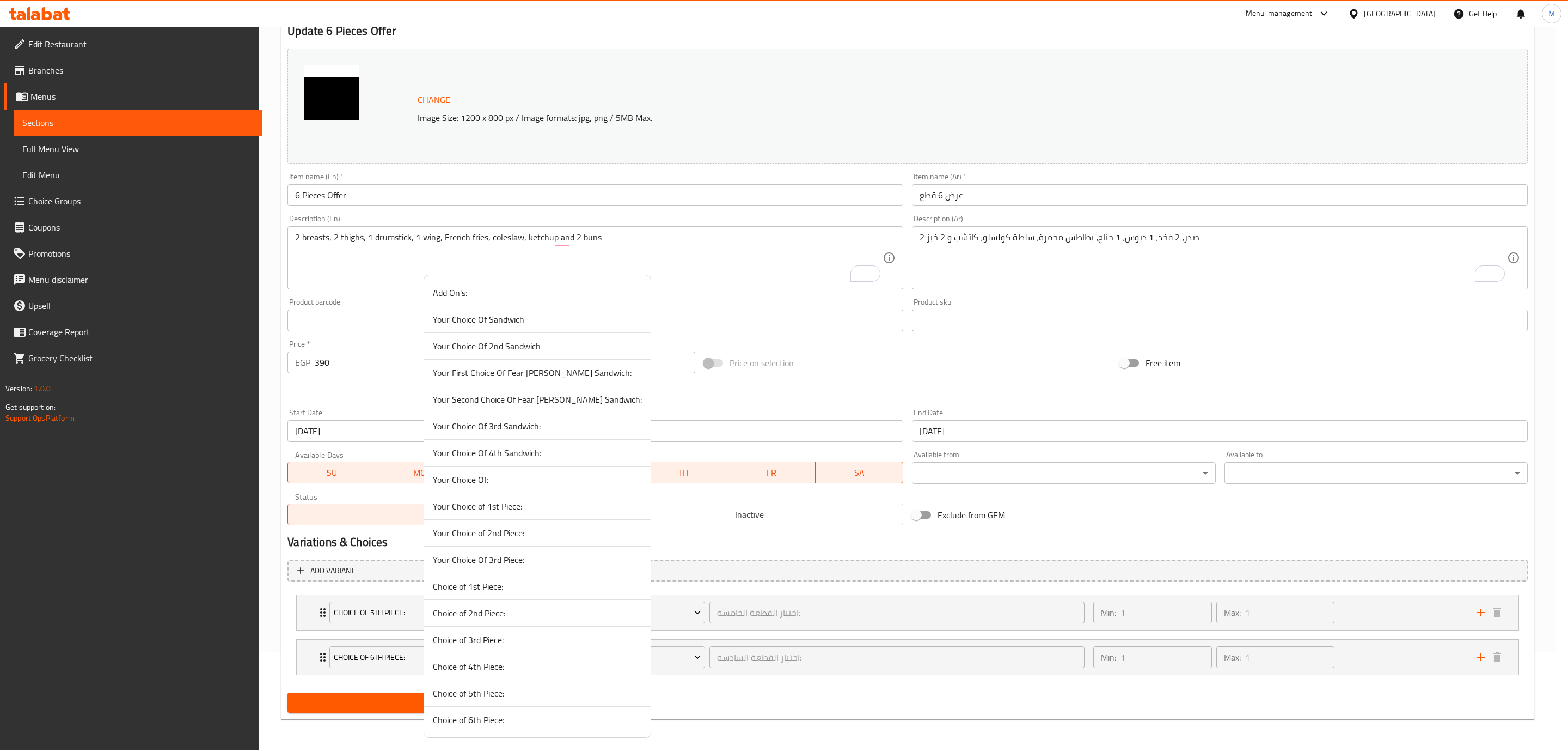
click at [477, 546] on li "Your Choice of 2nd Piece:" at bounding box center [537, 533] width 226 height 27
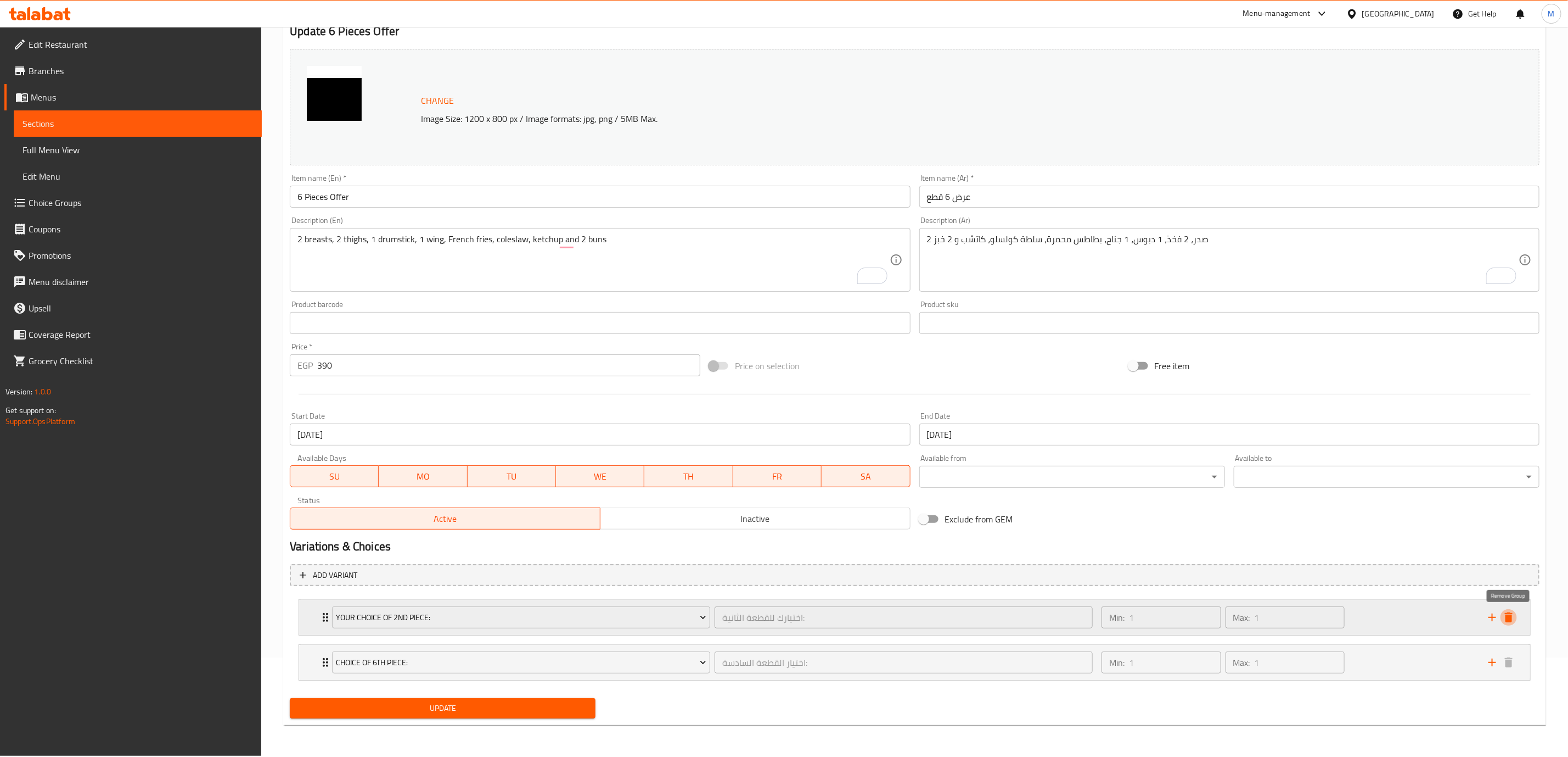
click at [1507, 616] on icon "delete" at bounding box center [1509, 617] width 8 height 10
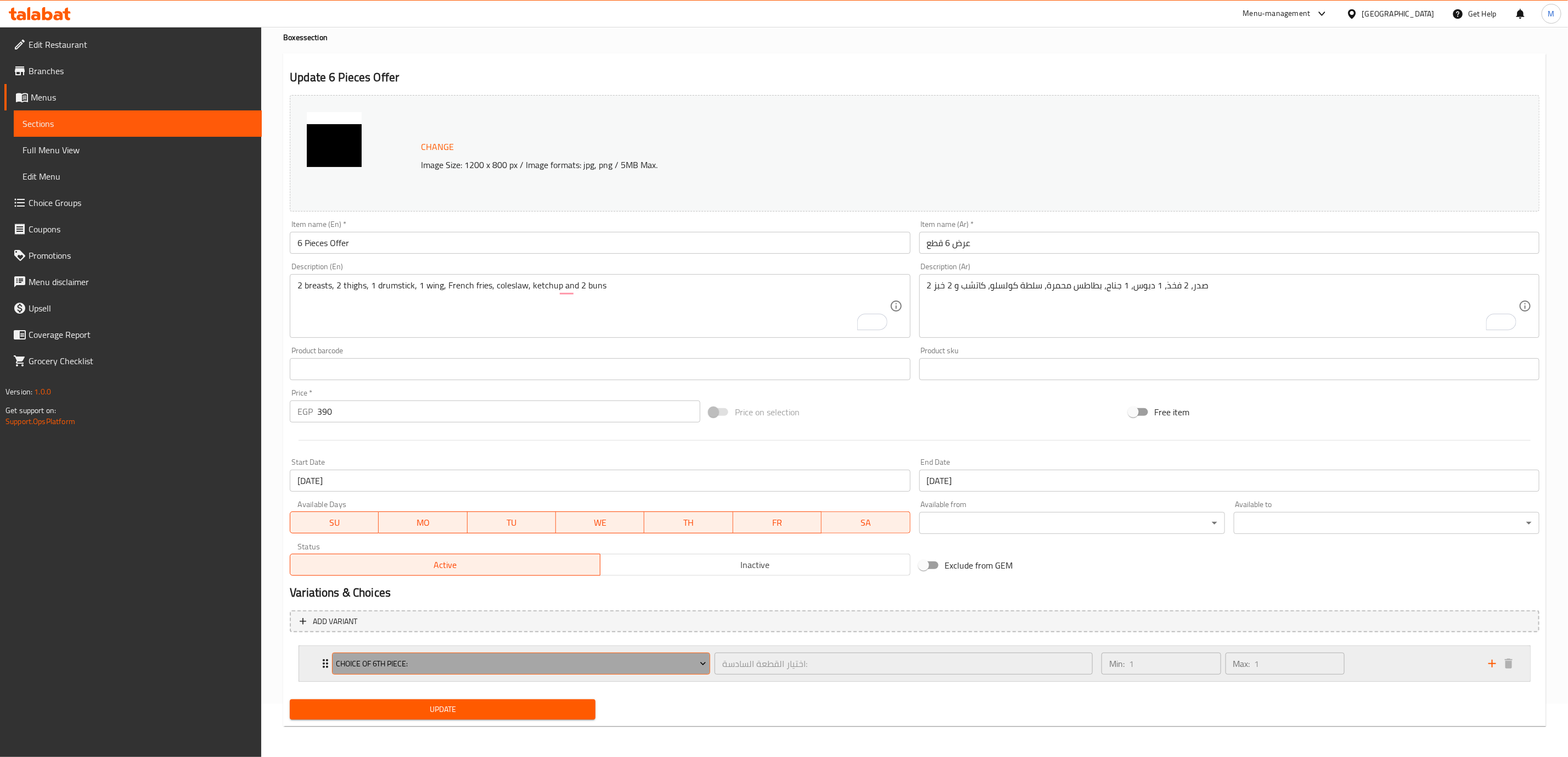
click at [382, 666] on span "Choice of 6th Piece:" at bounding box center [521, 664] width 370 height 14
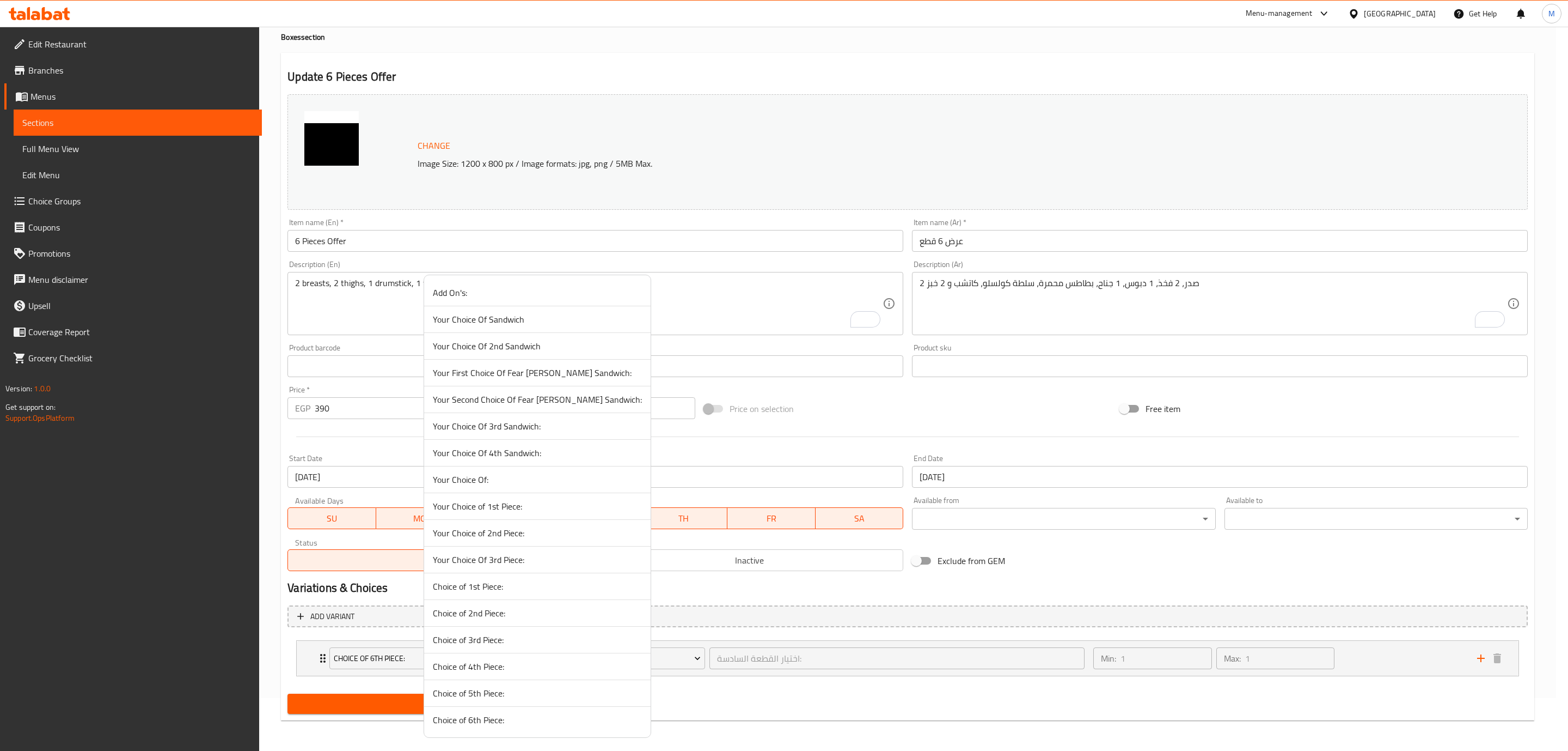
click at [458, 484] on span "Your Choice Of:" at bounding box center [537, 479] width 209 height 13
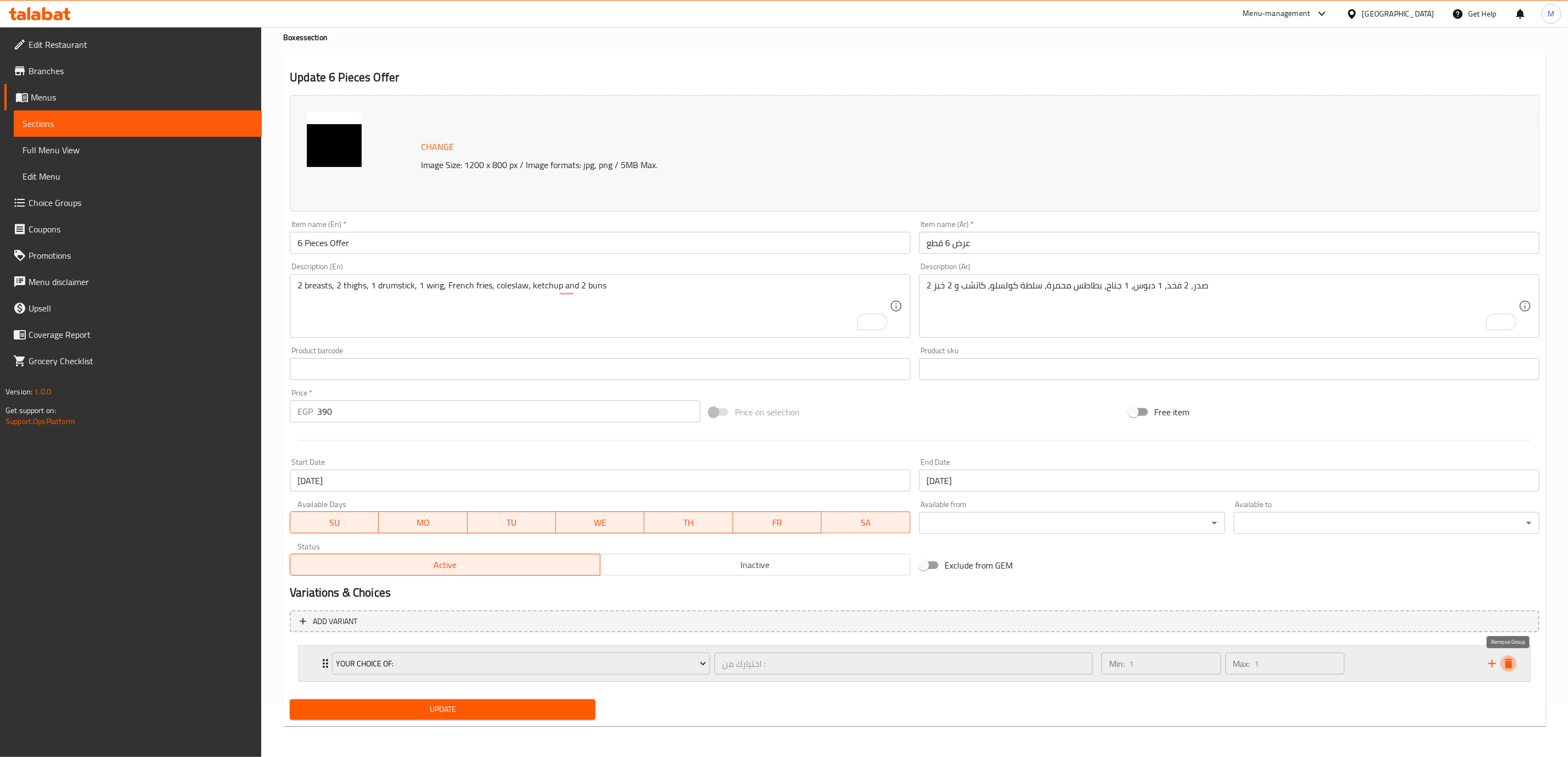
click at [1513, 659] on icon "delete" at bounding box center [1508, 663] width 13 height 13
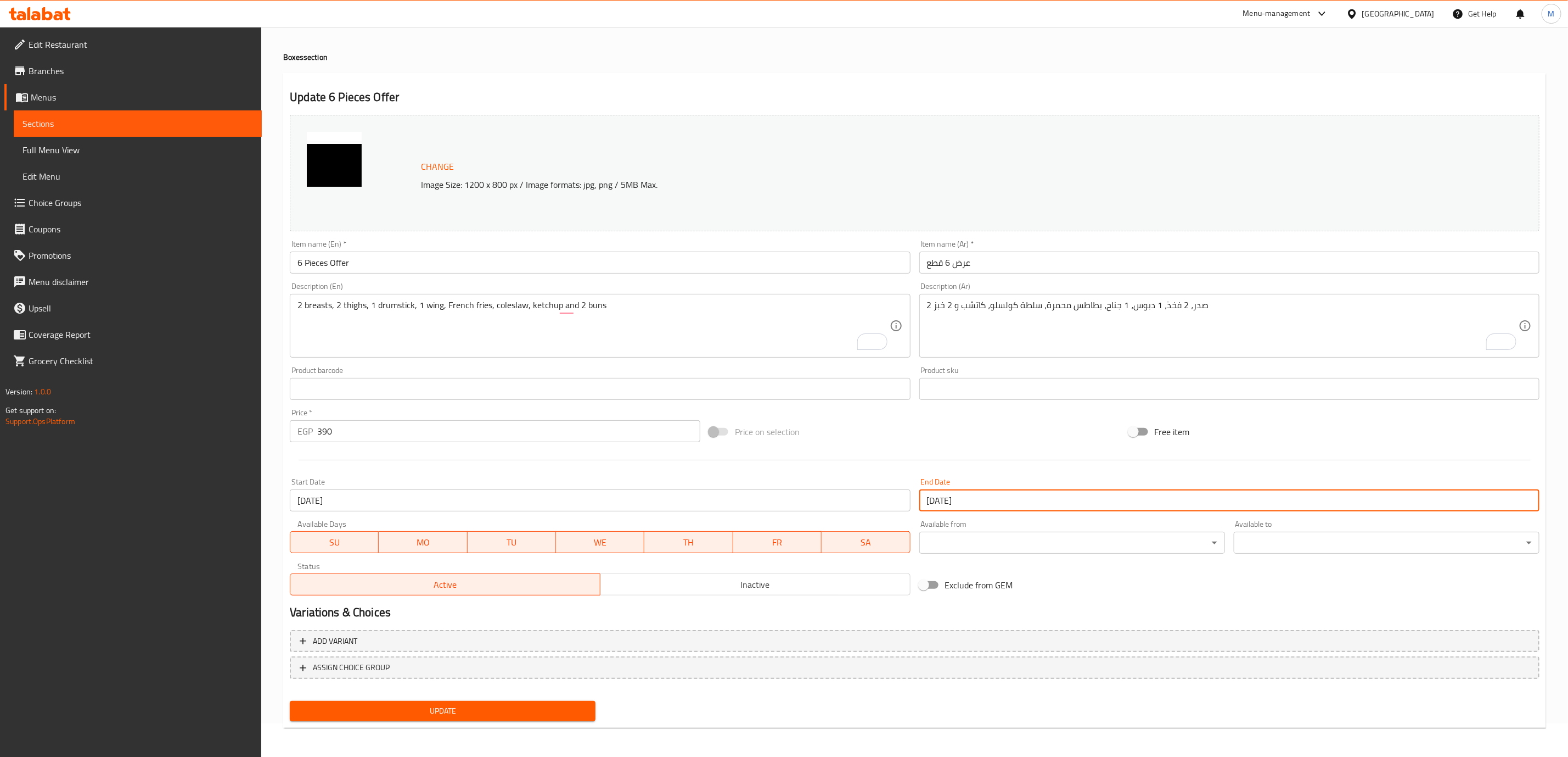
click at [1100, 505] on input "[DATE]" at bounding box center [1229, 500] width 620 height 22
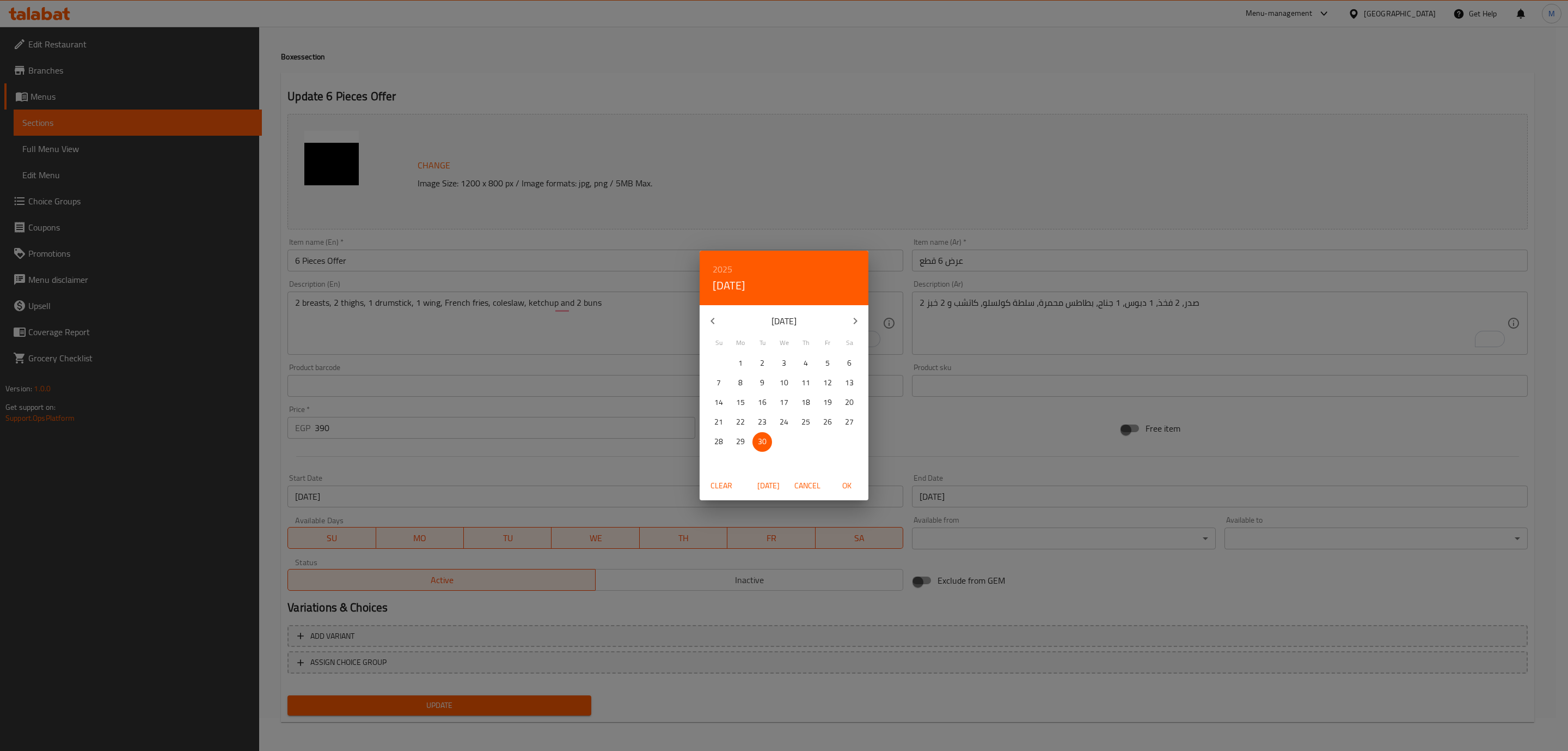
click at [859, 326] on icon "button" at bounding box center [855, 320] width 13 height 13
click at [821, 442] on span "31" at bounding box center [827, 442] width 19 height 13
click at [852, 481] on span "OK" at bounding box center [846, 485] width 26 height 13
type input "[DATE]"
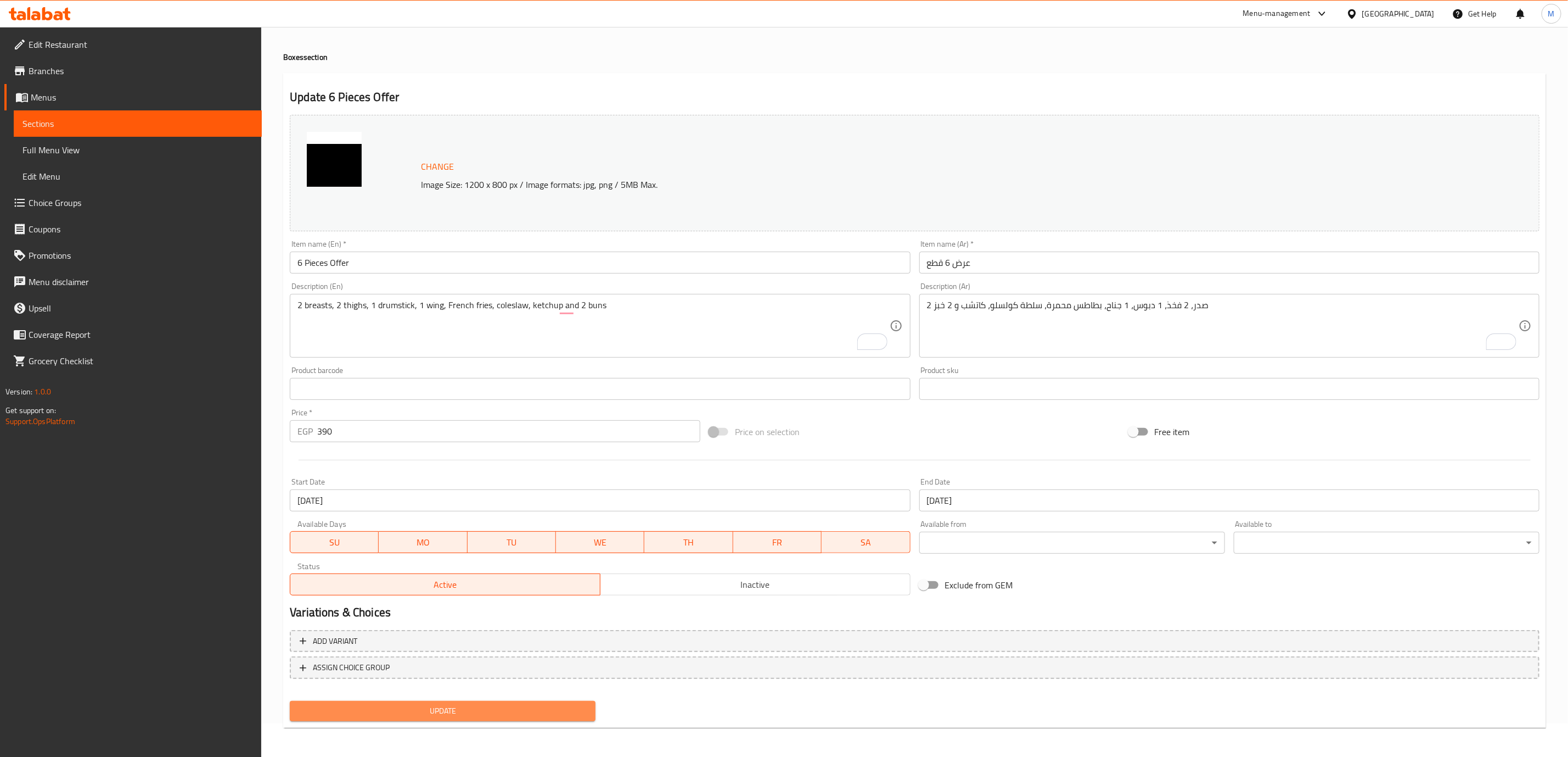
click at [512, 704] on span "Update" at bounding box center [443, 711] width 288 height 14
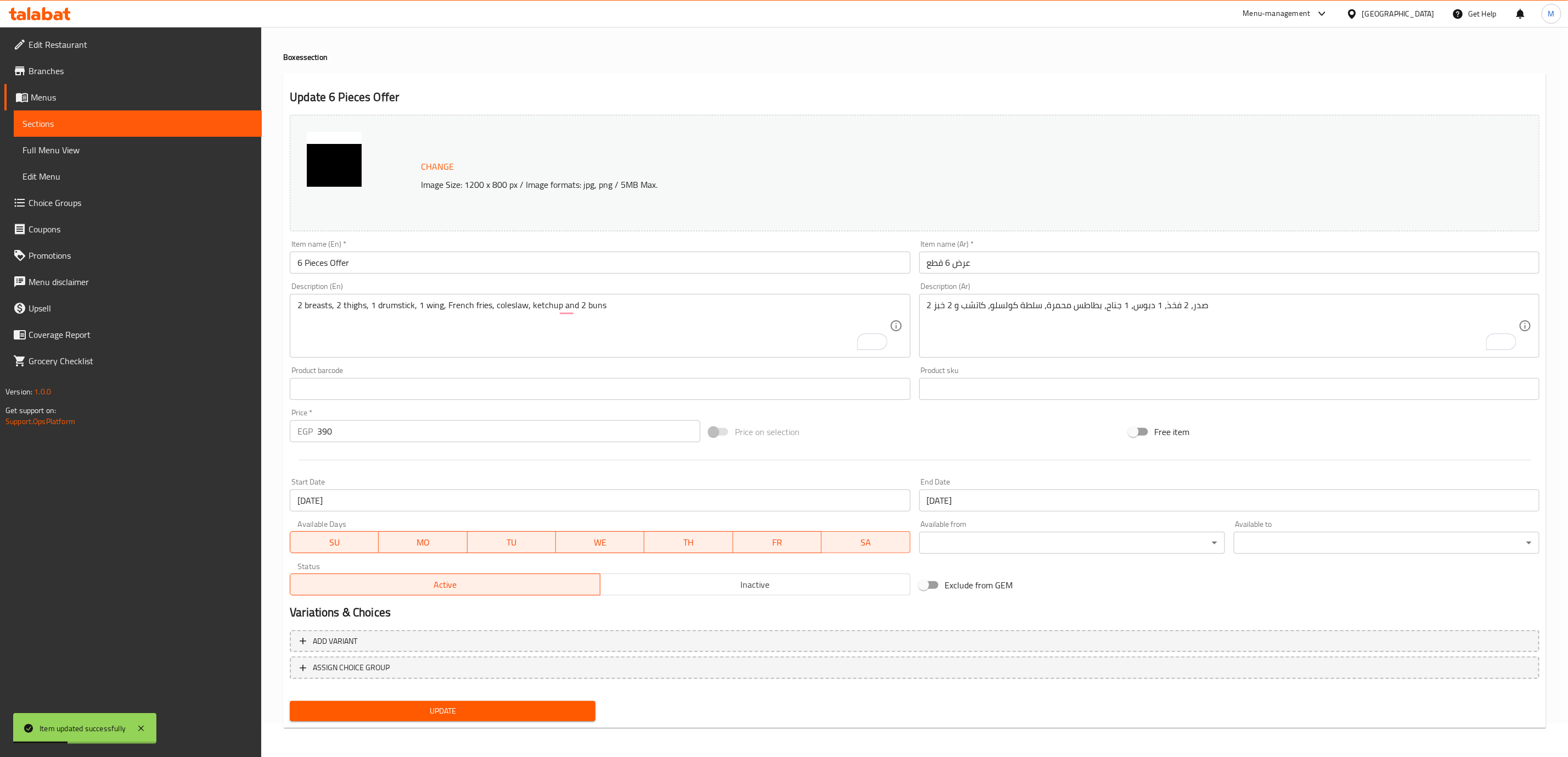
scroll to position [0, 0]
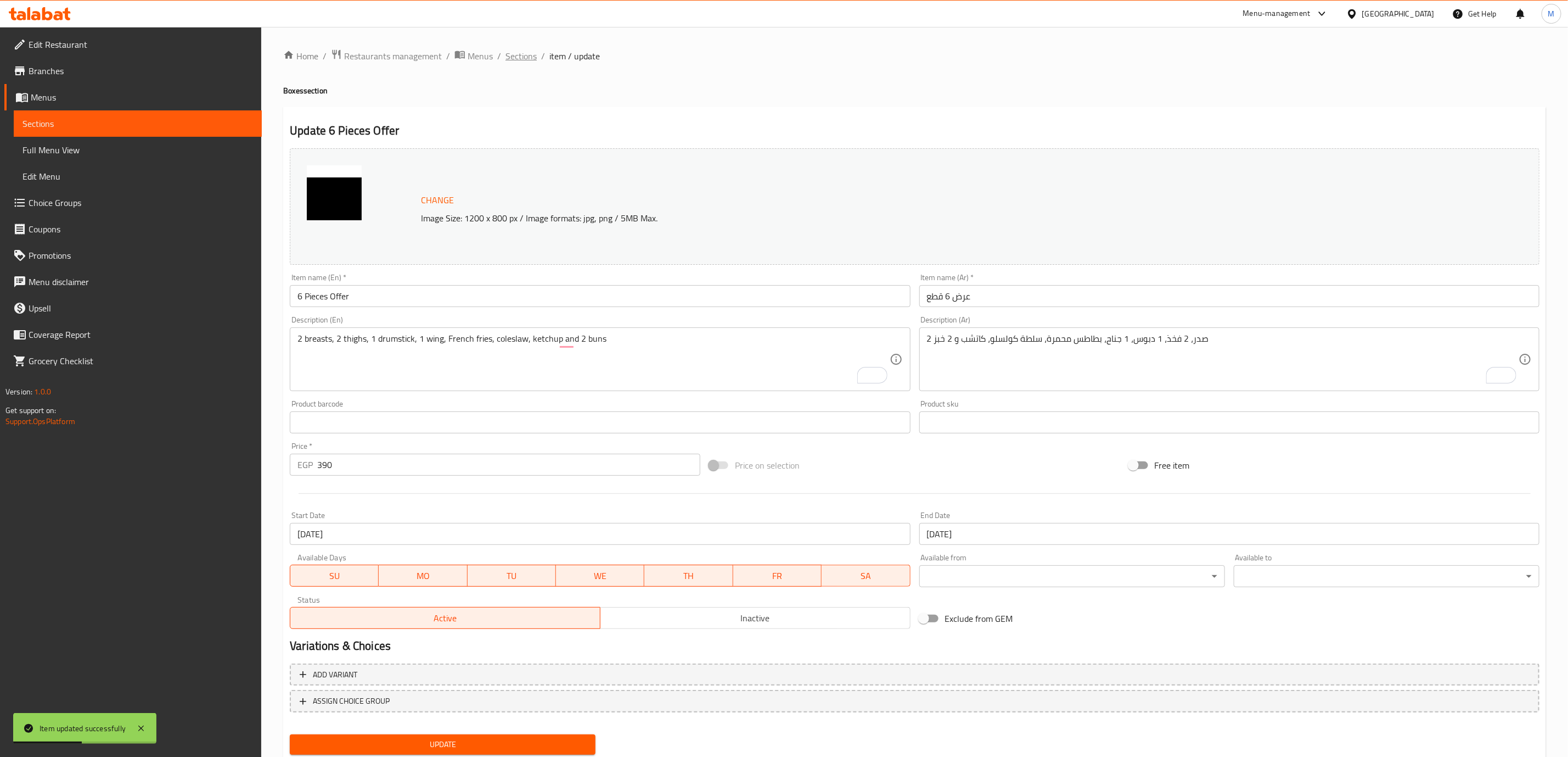
click at [517, 53] on span "Sections" at bounding box center [521, 55] width 31 height 13
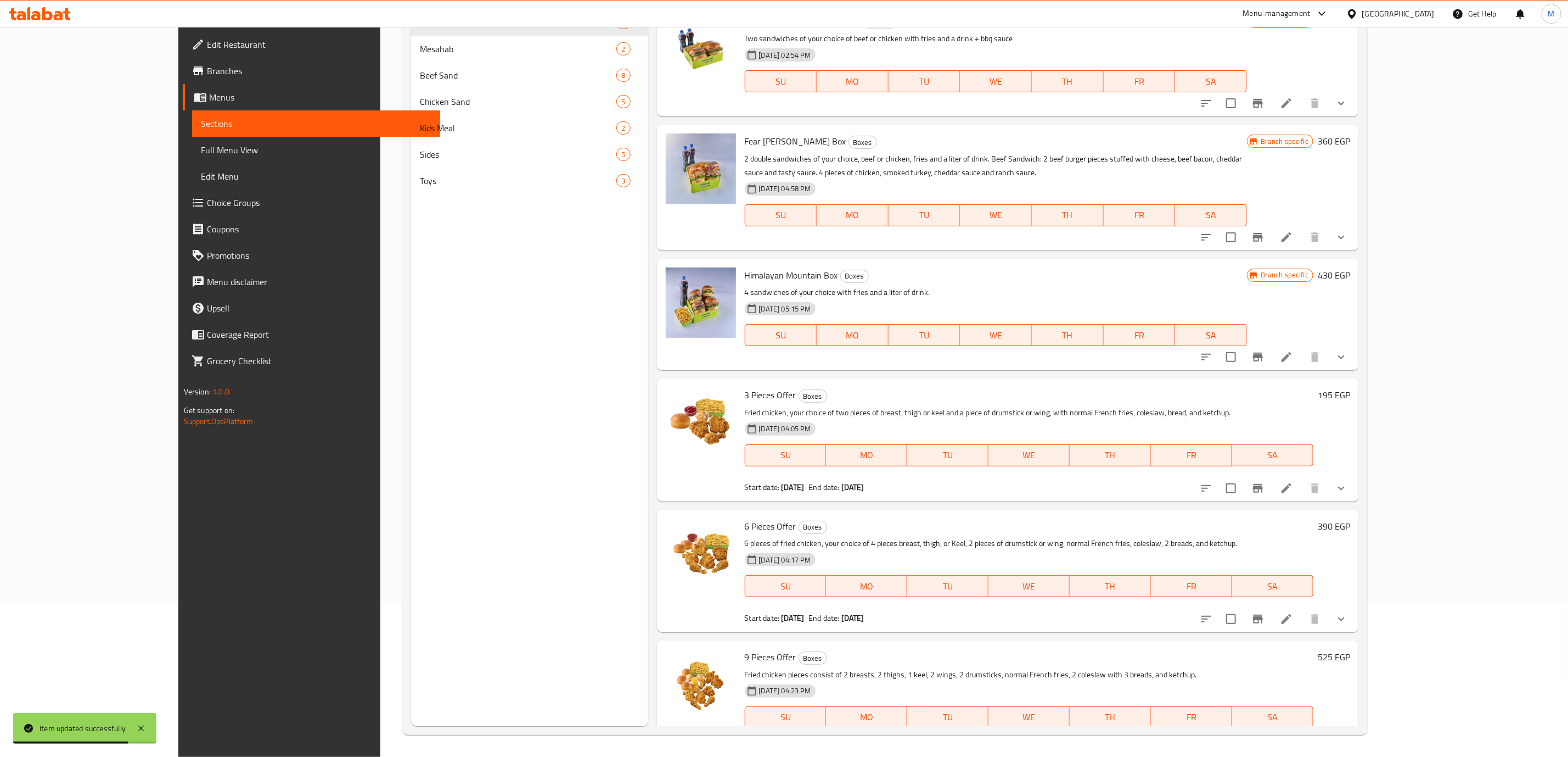
scroll to position [36, 0]
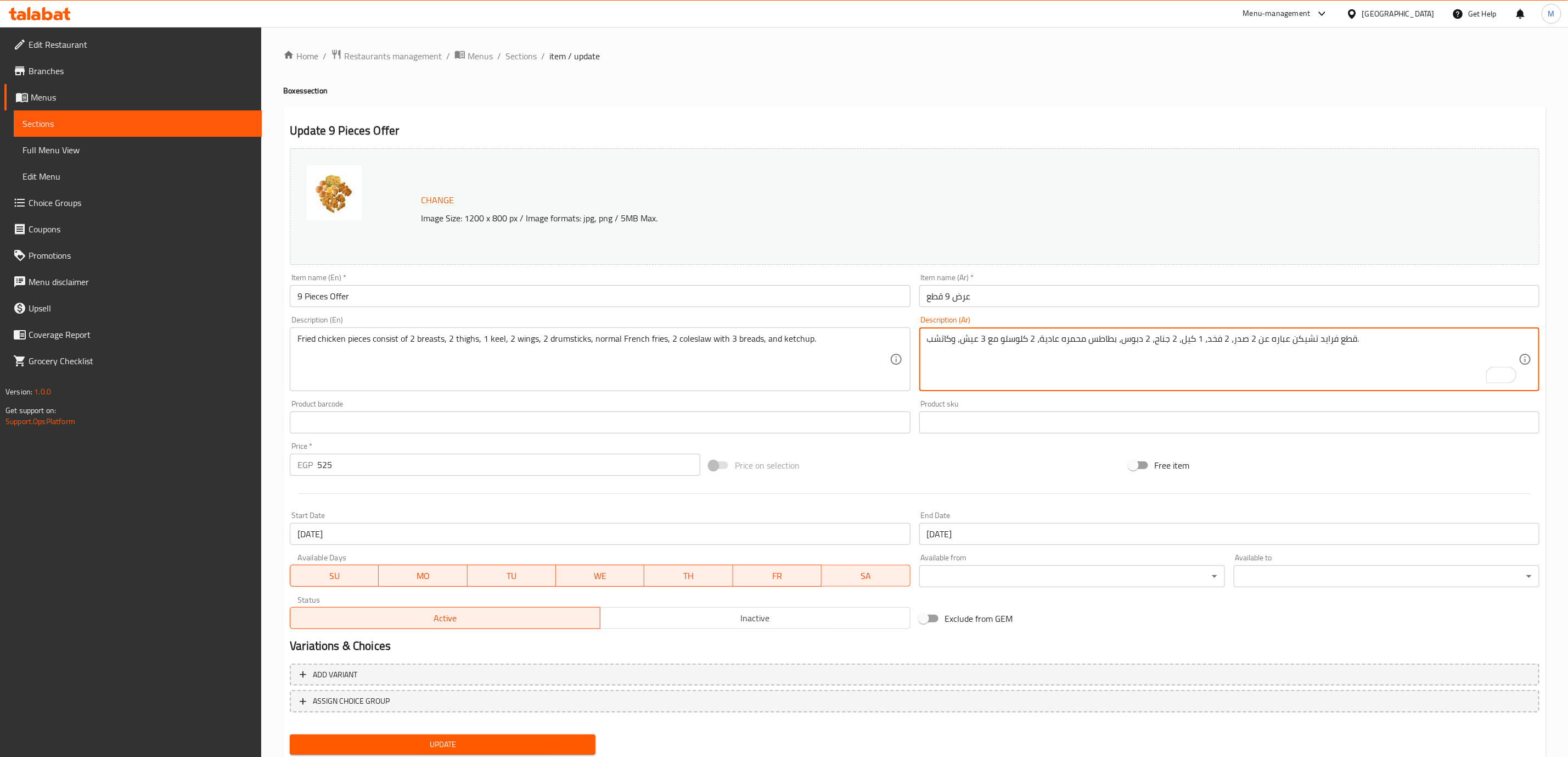
paste textarea "2 صدر، 2 فخذ، 2 أجنحة، 2 دبوس، 1 [PERSON_NAME]، بطاطس محمرة، 2 سلطة كولسلو، كات…"
type textarea "2 صدر، 2 فخذ، 2 أجنحة، 2 دبوس، 1 [PERSON_NAME]، بطاطس محمرة، 2 سلطة كولسلو، كات…"
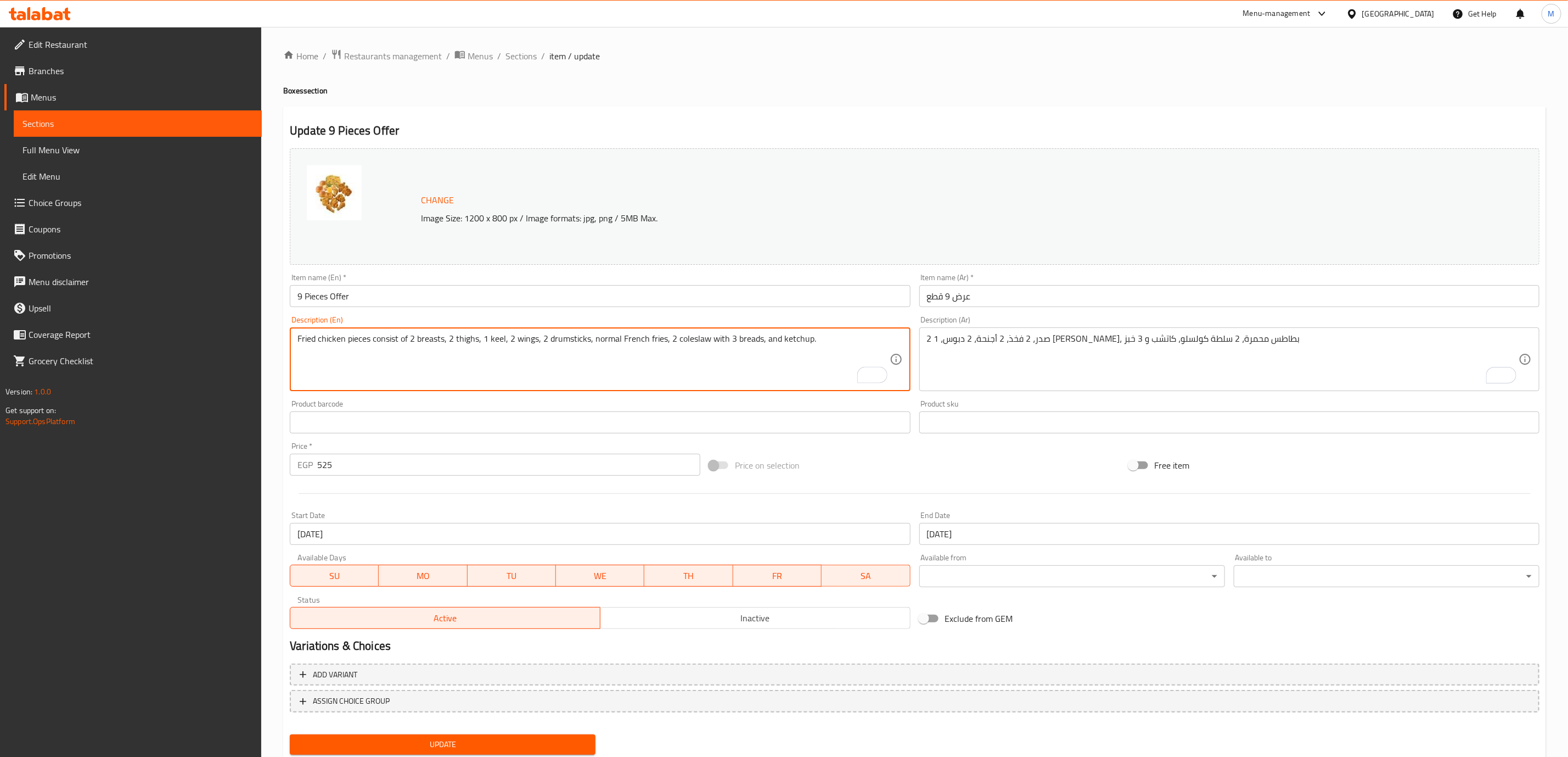
drag, startPoint x: 504, startPoint y: 336, endPoint x: 481, endPoint y: 336, distance: 23.0
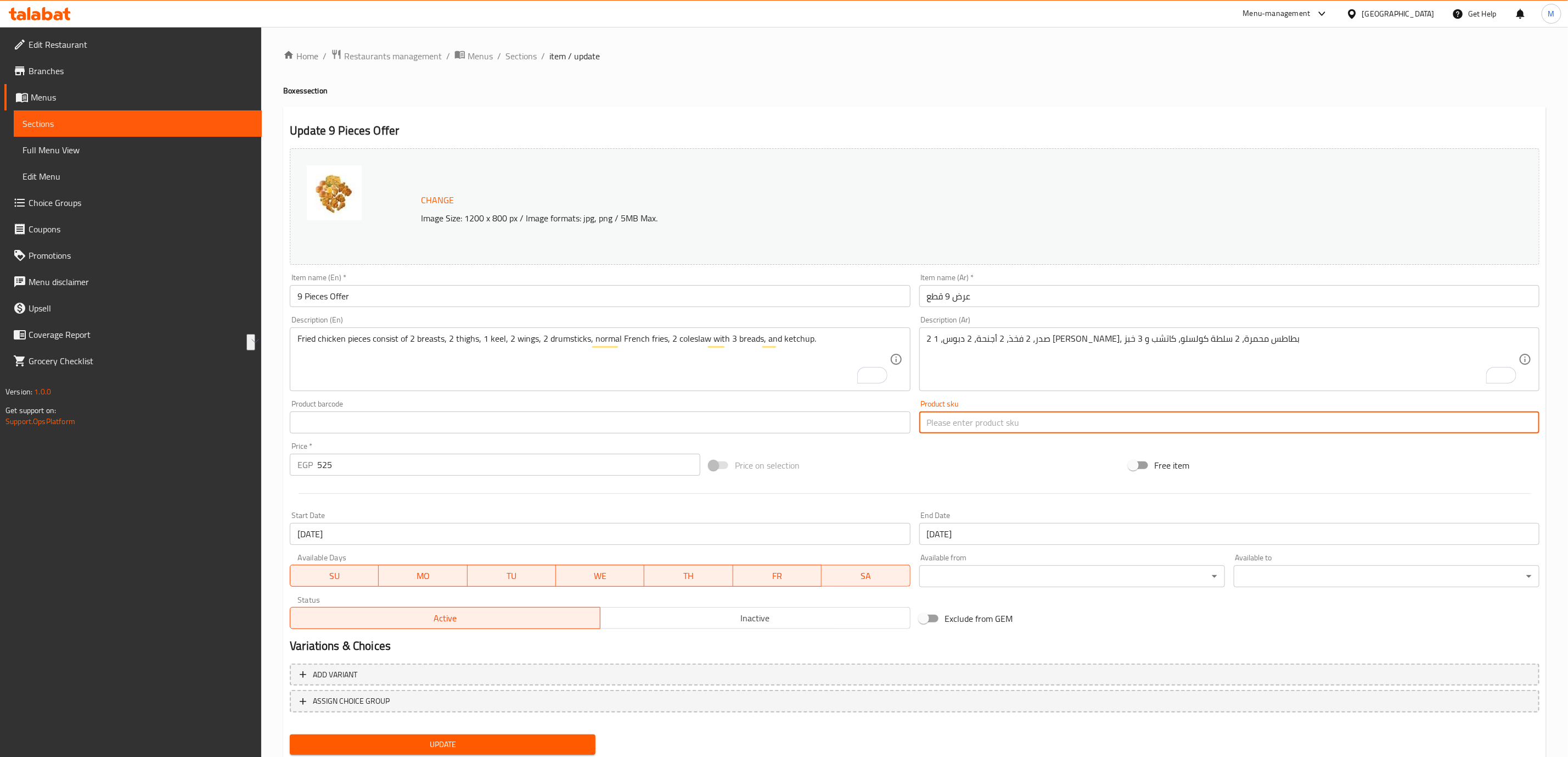
click at [1018, 432] on input "text" at bounding box center [1229, 422] width 620 height 22
paste input "1 keel"
type input "1 keel"
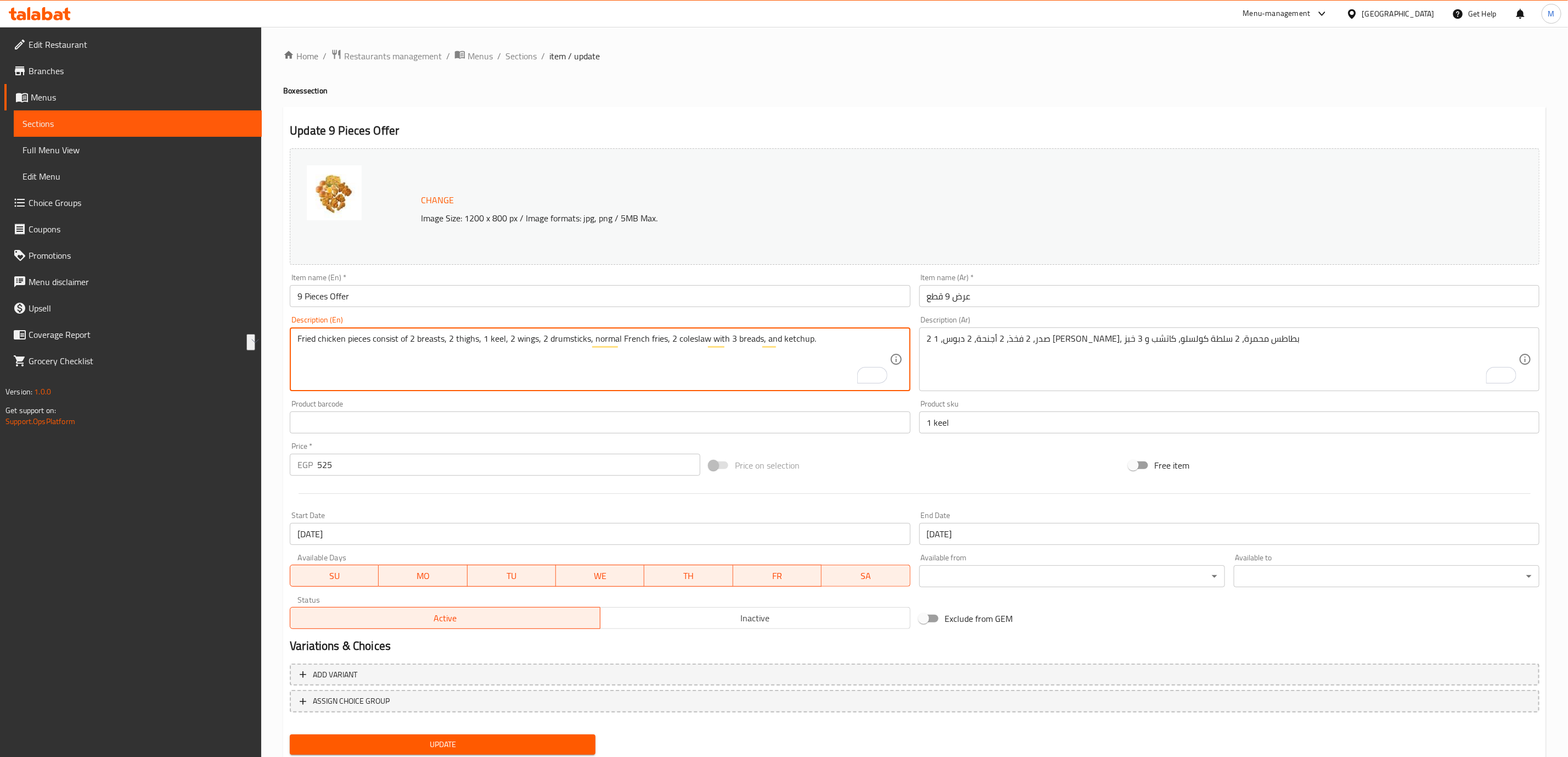
paste textarea "2 breasts, 2 thighs, 2 wings, 2 drumsticks, 1 kebab, French fries, 2 coleslaw, …"
click at [937, 422] on input "1 keel" at bounding box center [1229, 422] width 620 height 22
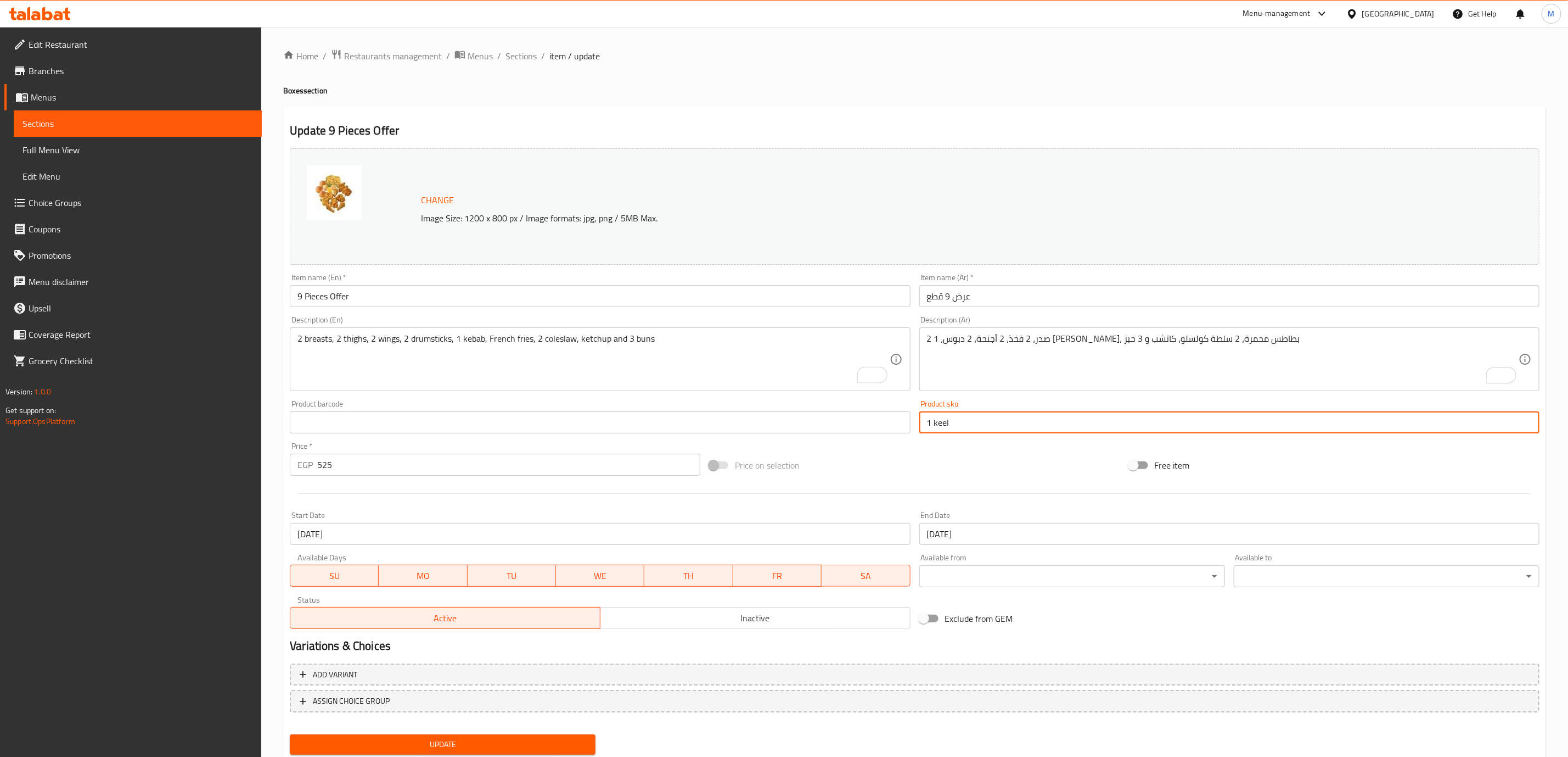
click at [937, 422] on input "1 keel" at bounding box center [1229, 422] width 620 height 22
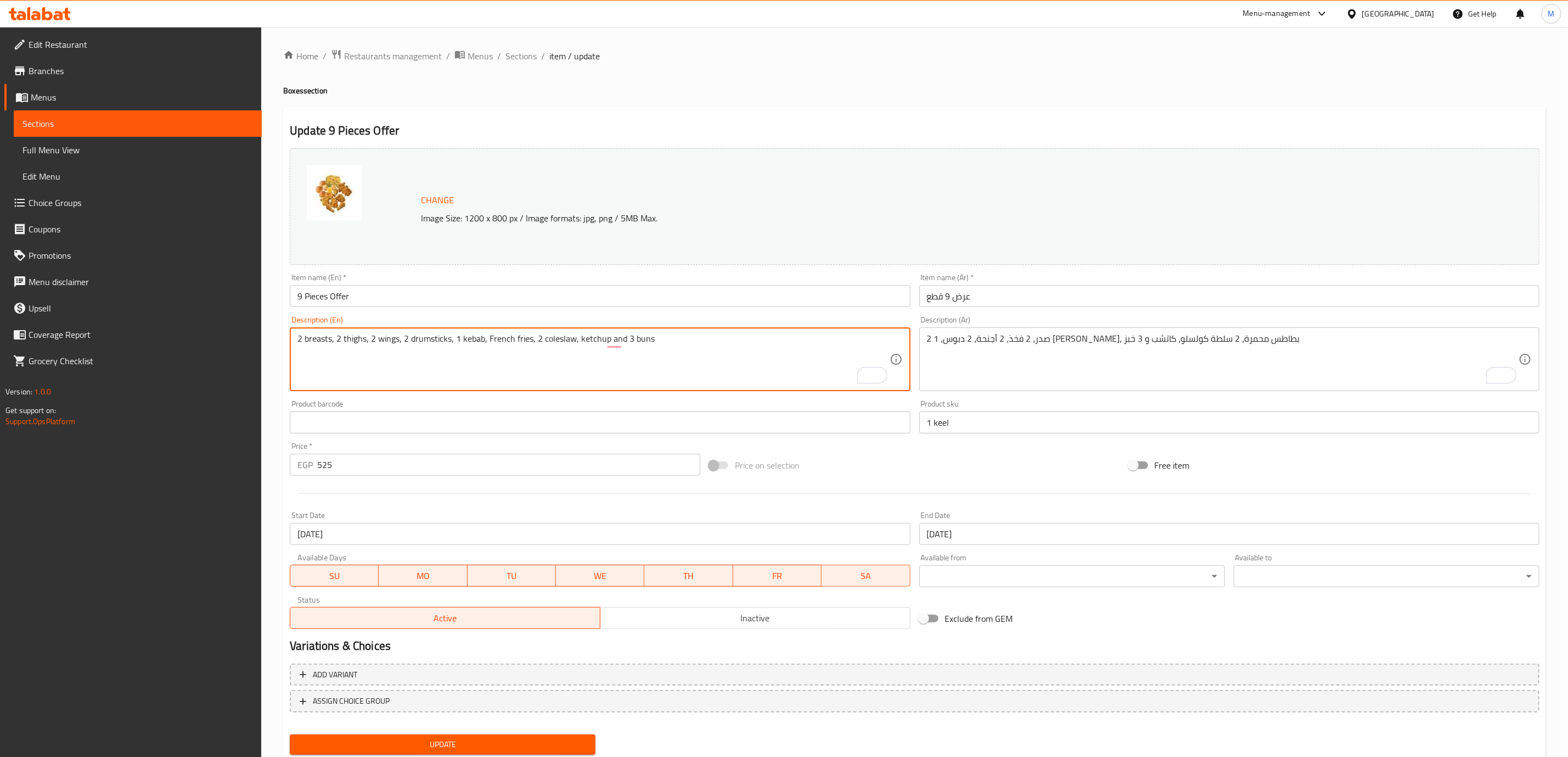
click at [470, 341] on textarea "2 breasts, 2 thighs, 2 wings, 2 drumsticks, 1 kebab, French fries, 2 coleslaw, …" at bounding box center [593, 359] width 592 height 52
paste textarea "el"
type textarea "2 breasts, 2 thighs, 2 wings, 2 drumsticks, 1 keel, French fries, 2 coleslaw, k…"
click at [991, 422] on input "1 keel" at bounding box center [1229, 422] width 620 height 22
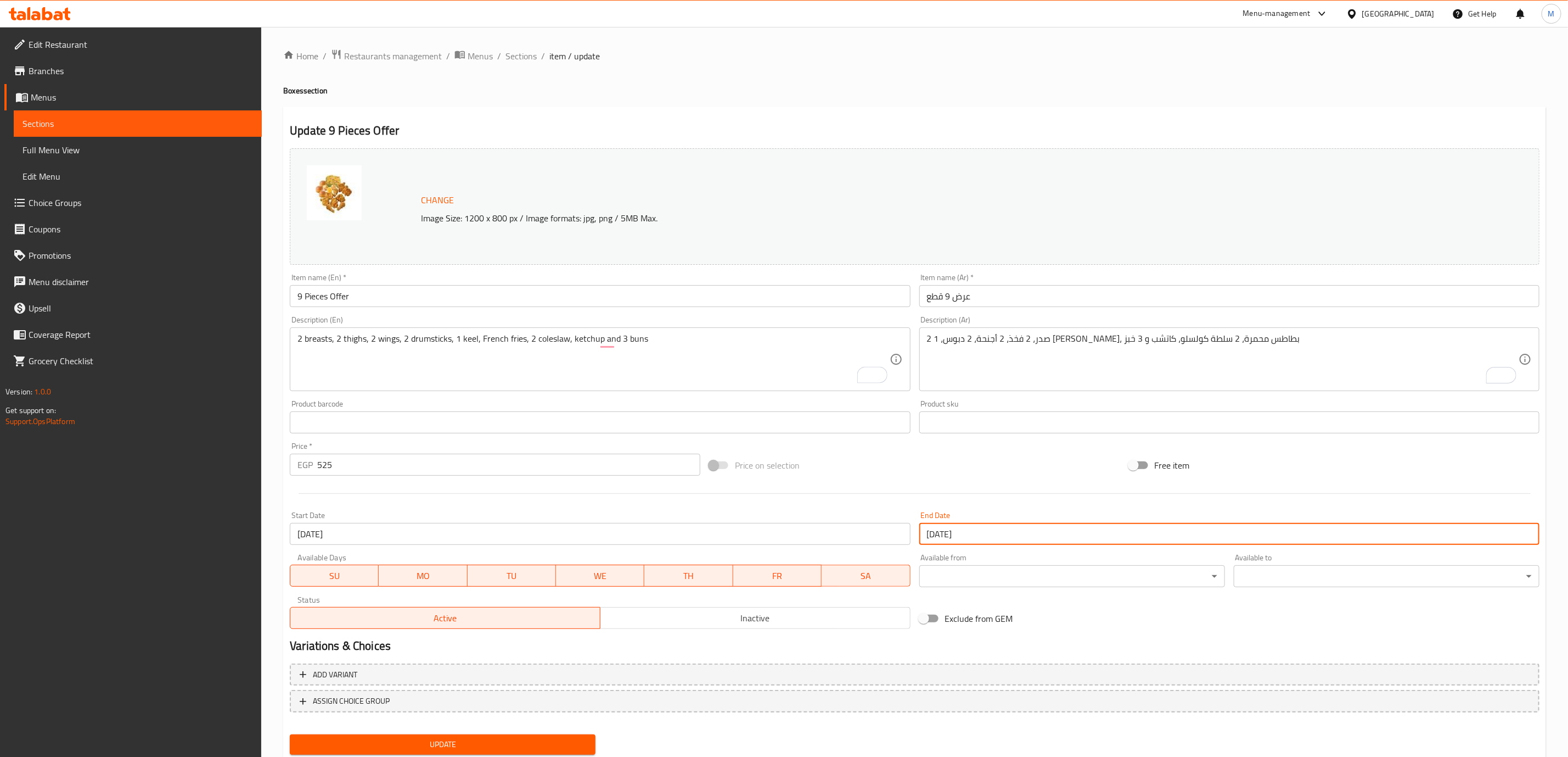
click at [992, 530] on input "[DATE]" at bounding box center [1229, 534] width 620 height 22
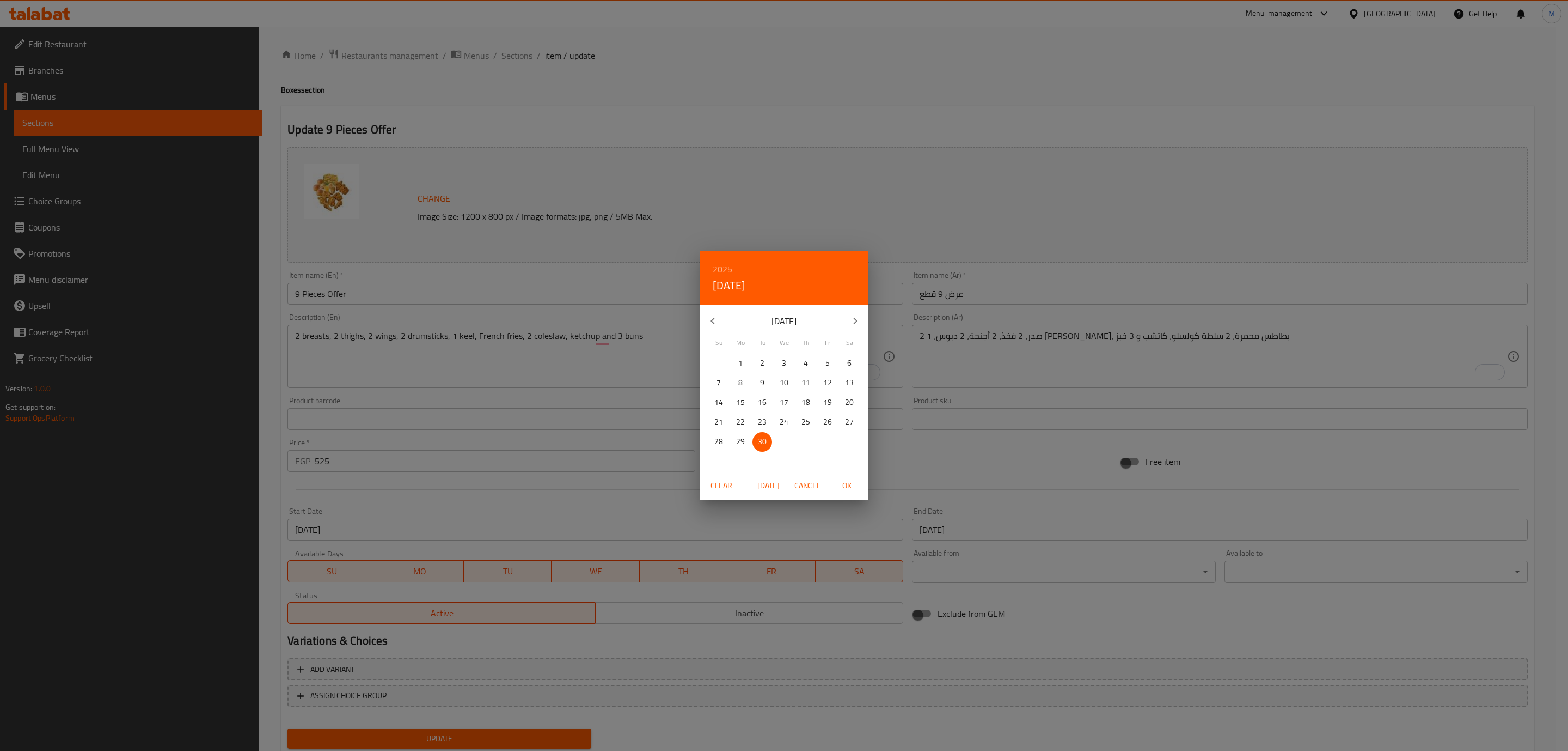
click at [856, 320] on icon "button" at bounding box center [855, 320] width 4 height 7
click at [822, 437] on span "31" at bounding box center [827, 442] width 19 height 13
click at [851, 482] on span "OK" at bounding box center [846, 485] width 26 height 13
type input "[DATE]"
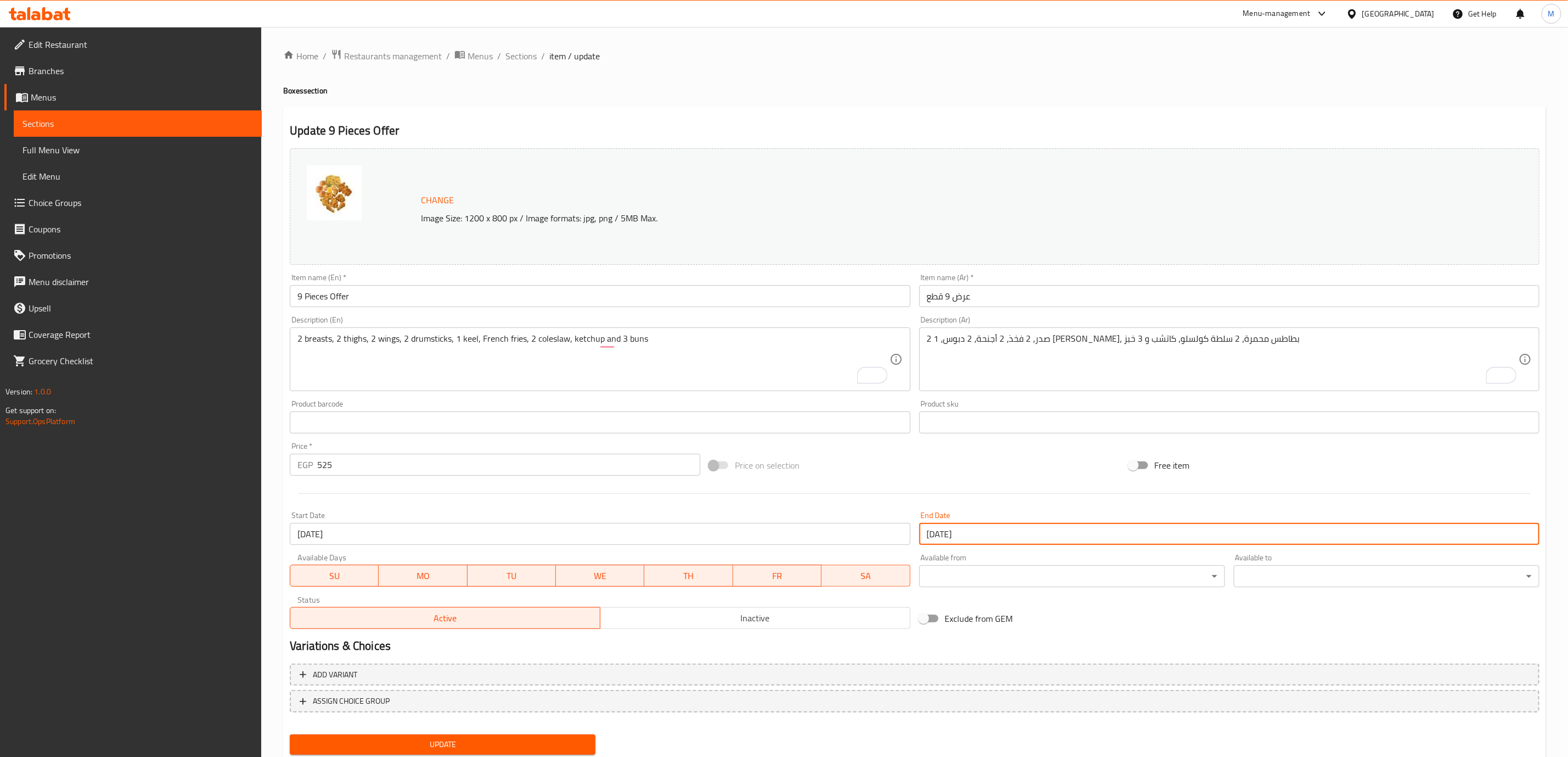
click at [1094, 648] on h2 "Variations & Choices" at bounding box center [914, 645] width 1250 height 17
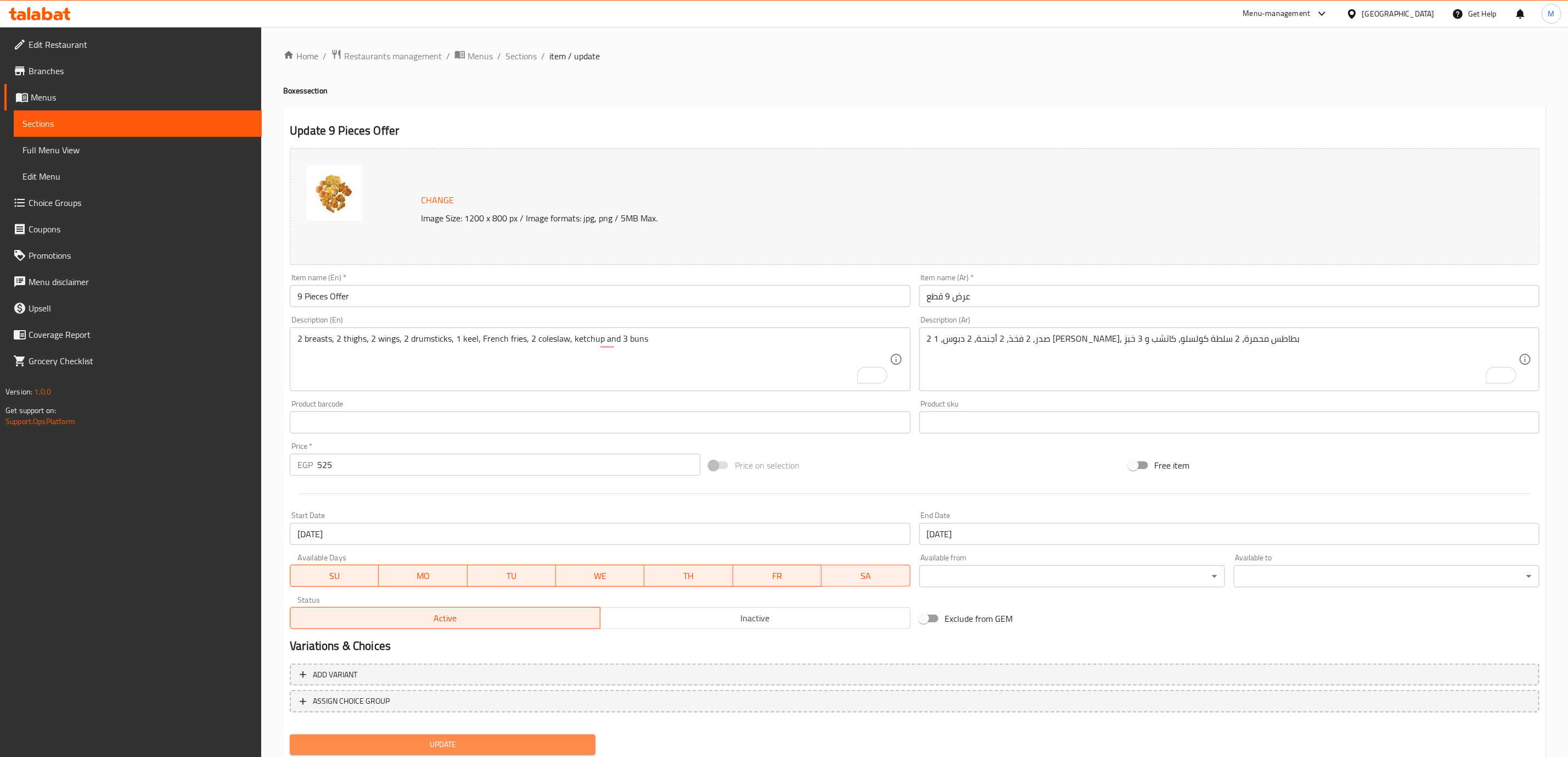
click at [567, 740] on span "Update" at bounding box center [443, 744] width 288 height 14
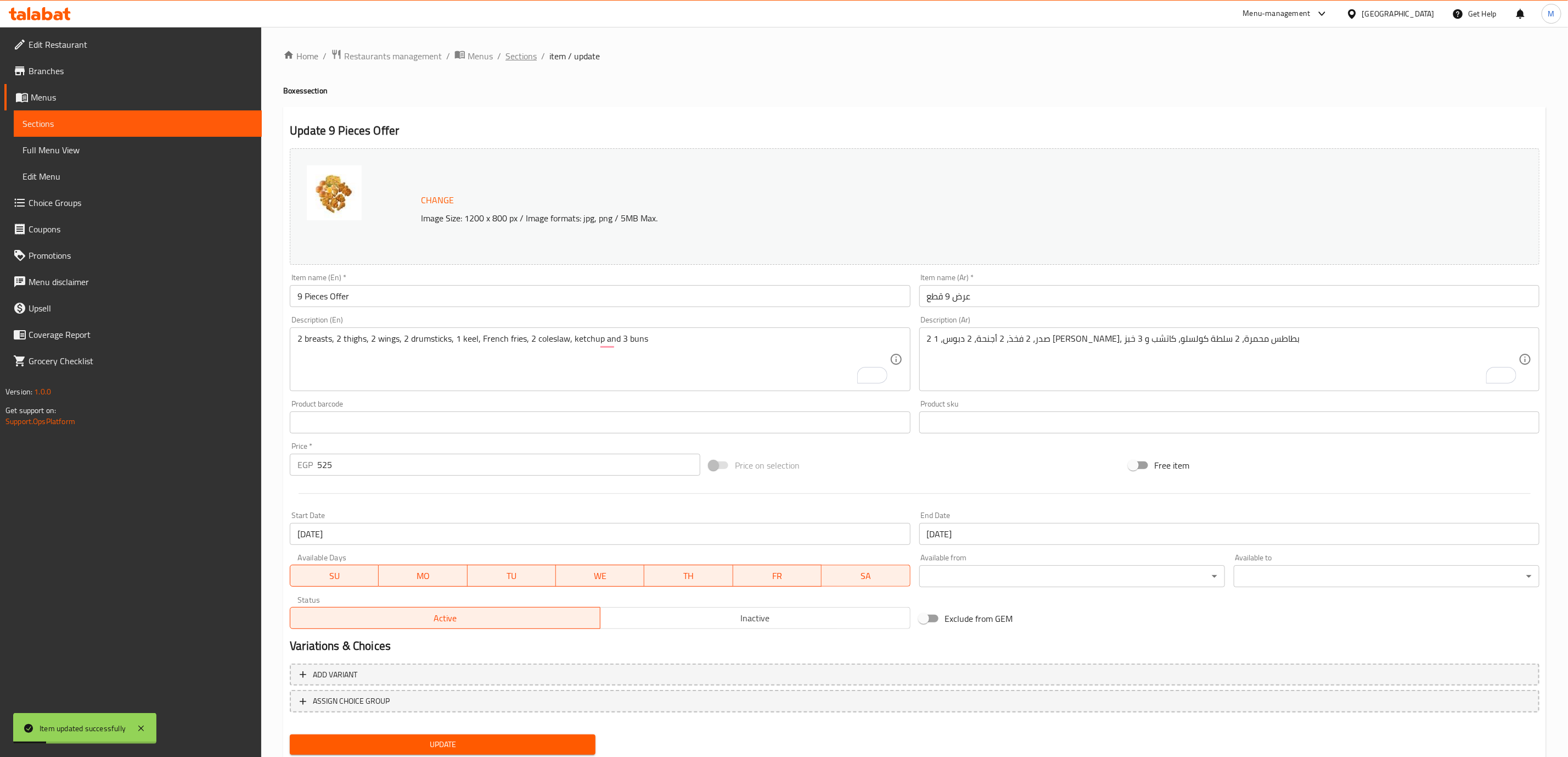
click at [523, 60] on span "Sections" at bounding box center [521, 55] width 31 height 13
